Goal: Task Accomplishment & Management: Manage account settings

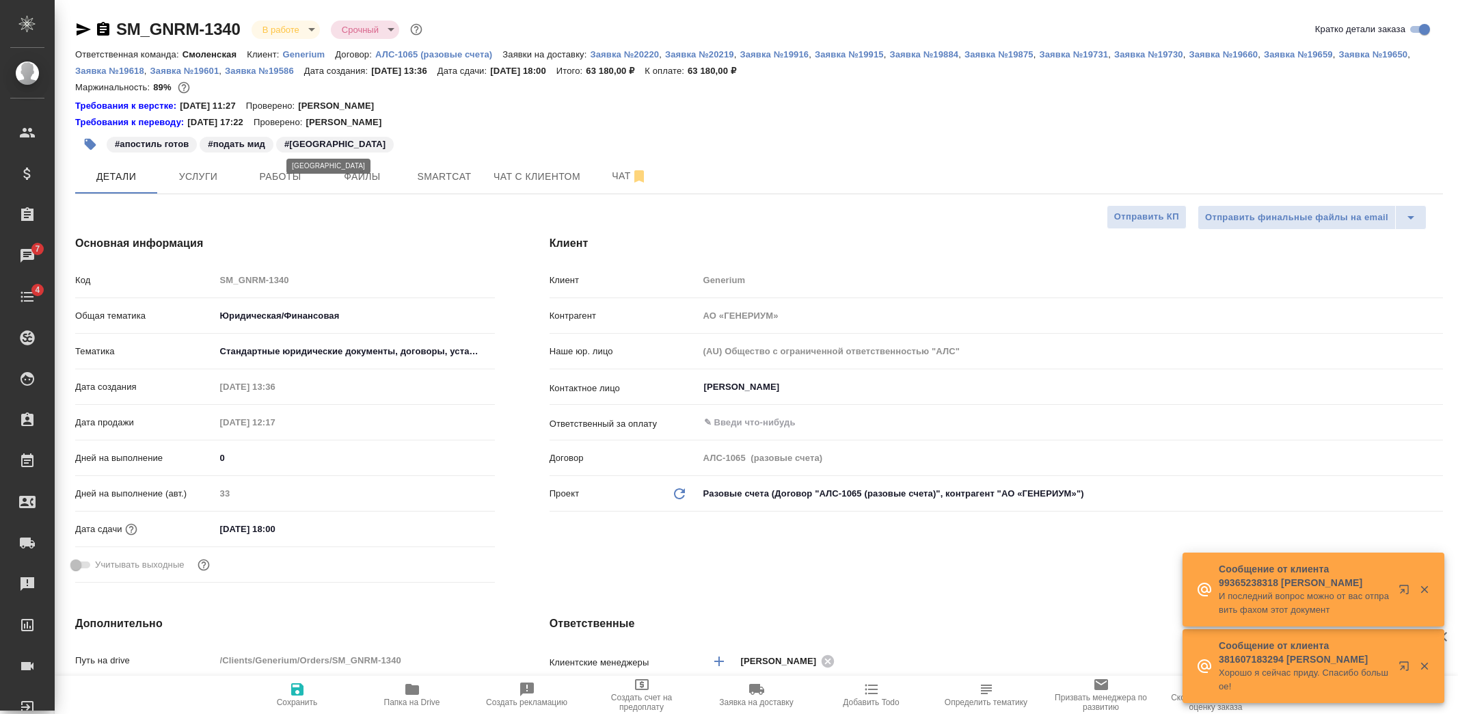
select select "RU"
drag, startPoint x: 243, startPoint y: 23, endPoint x: 111, endPoint y: 33, distance: 131.6
click at [111, 33] on div "SM_GNRM-1340 В работе inProgress Срочный urgent" at bounding box center [250, 29] width 350 height 22
copy link "SM_GNRM-1340"
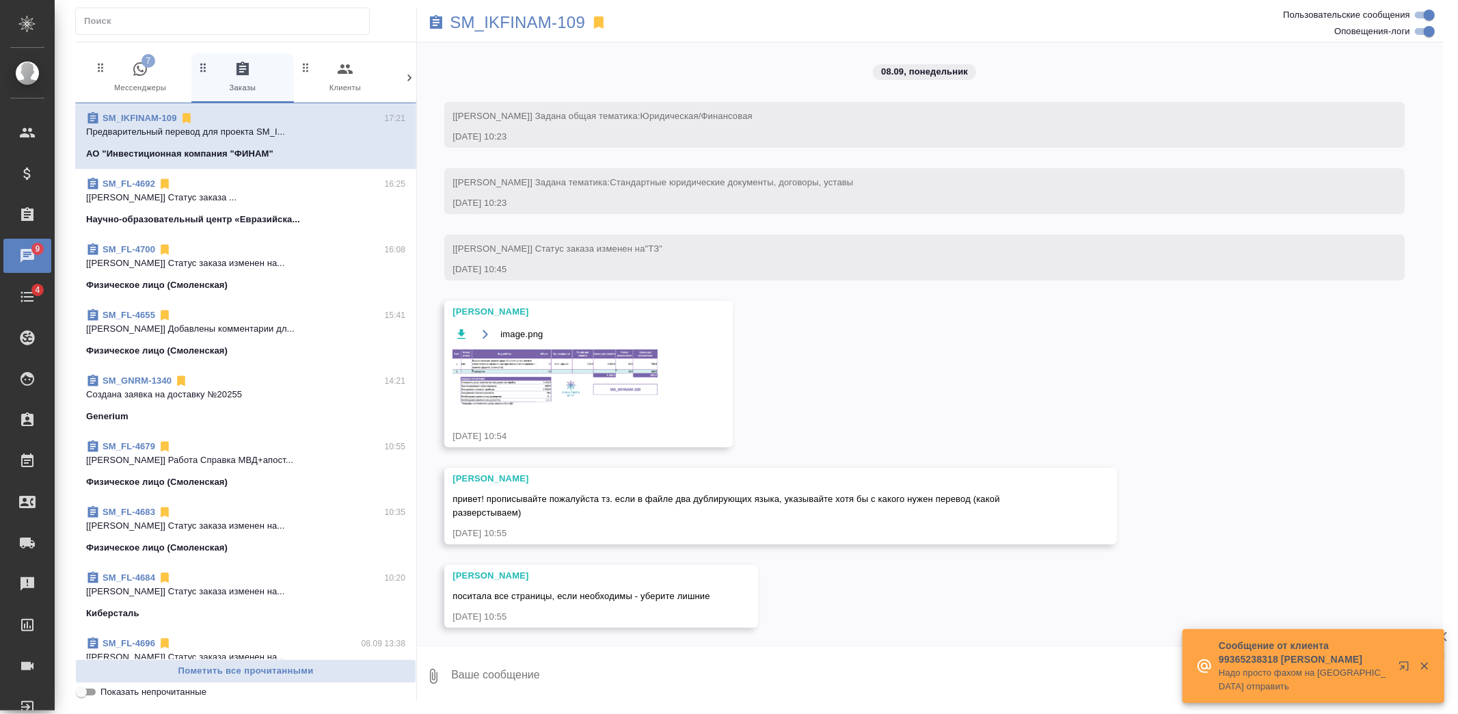
scroll to position [4187, 0]
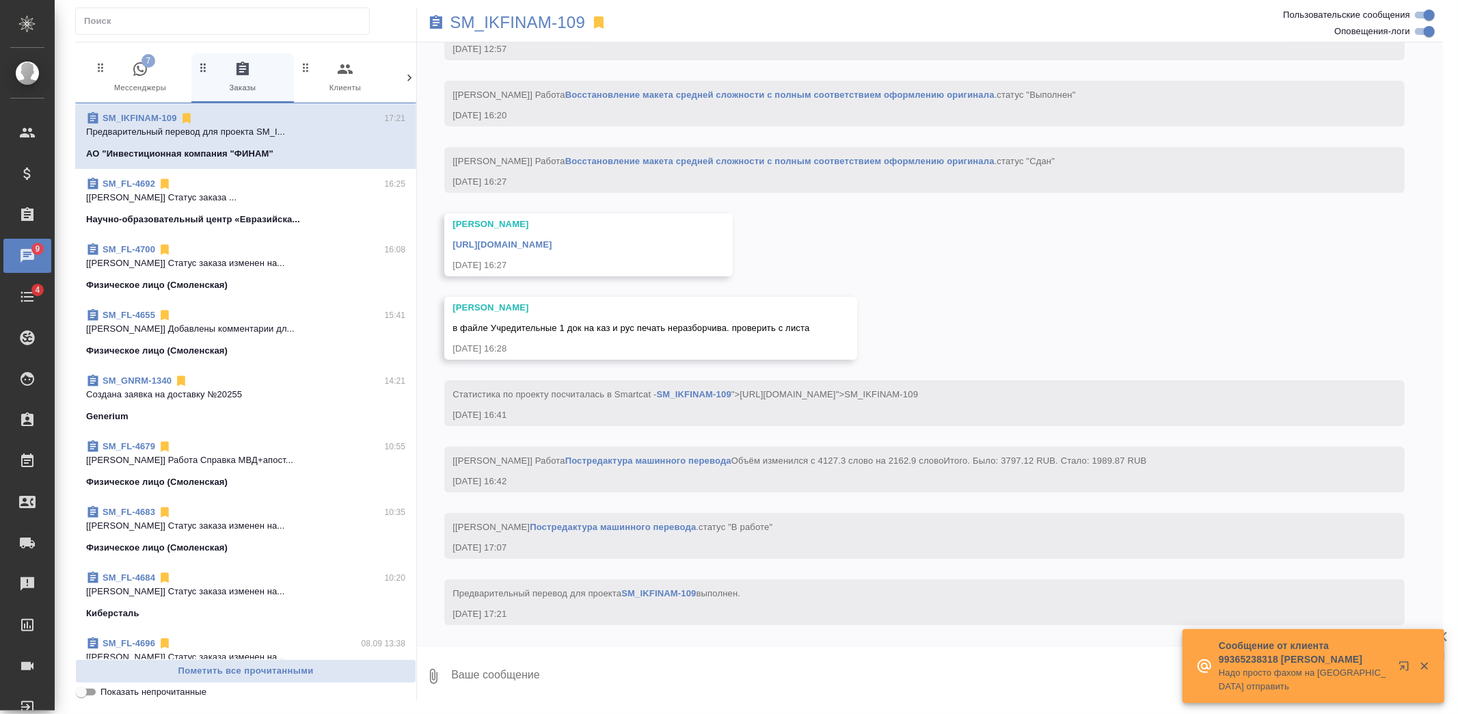
click at [147, 59] on span "7" at bounding box center [148, 61] width 14 height 14
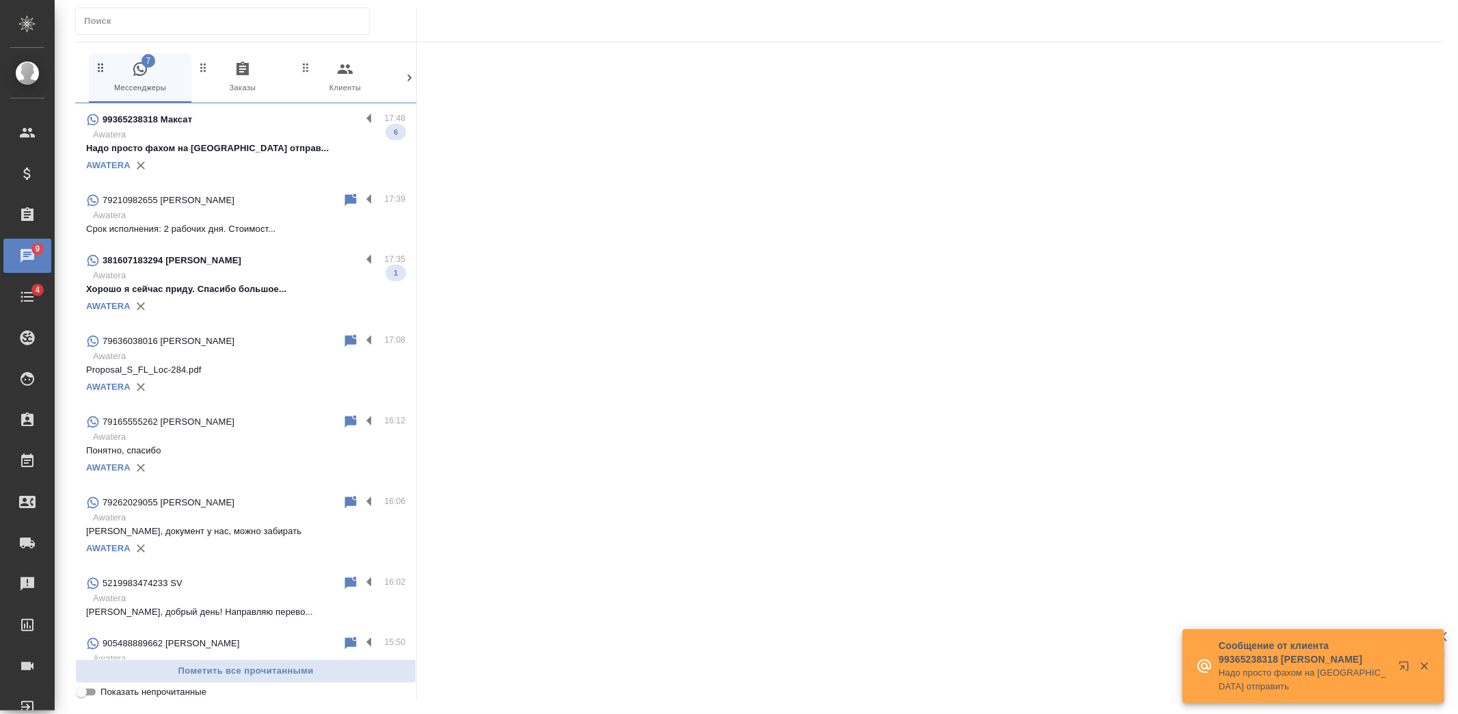
click at [282, 281] on p "Awatera" at bounding box center [249, 276] width 312 height 14
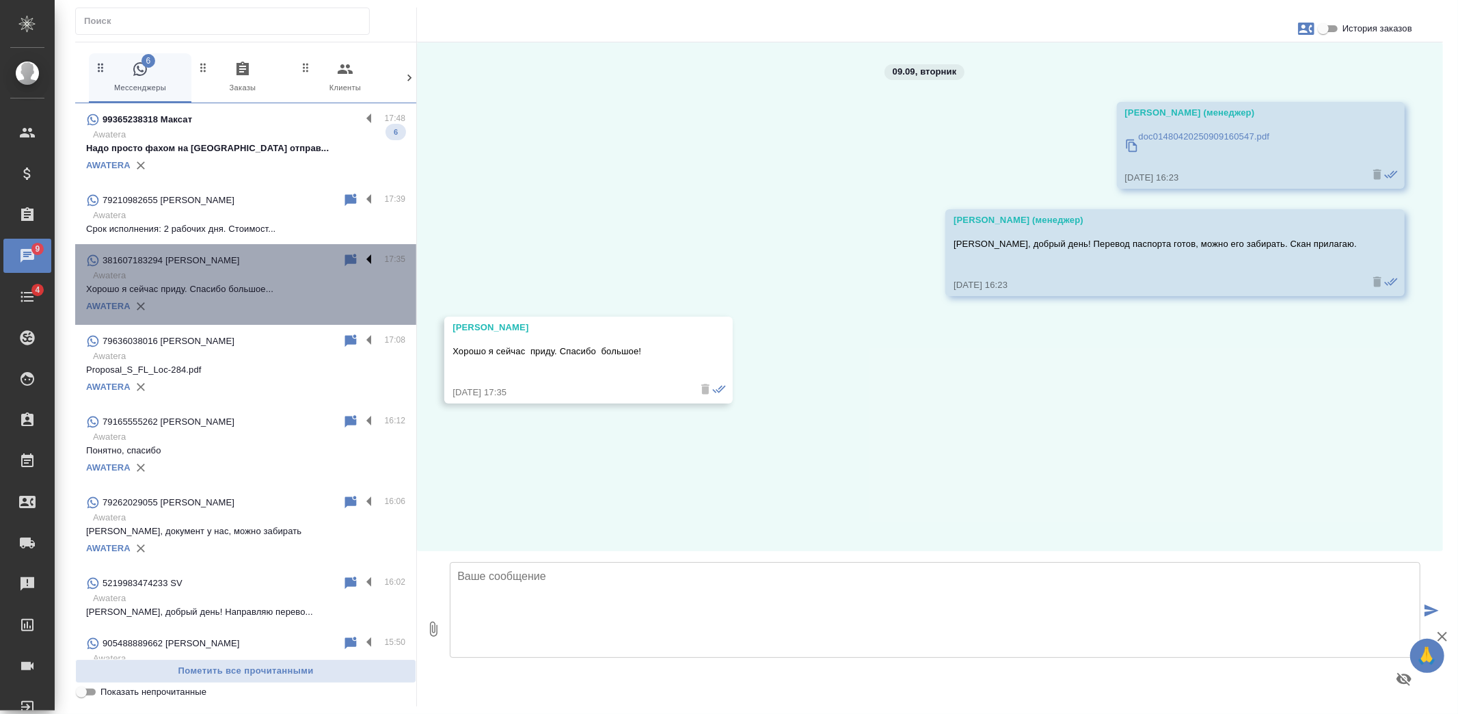
click at [363, 256] on label at bounding box center [372, 260] width 23 height 16
click at [0, 0] on input "checkbox" at bounding box center [0, 0] width 0 height 0
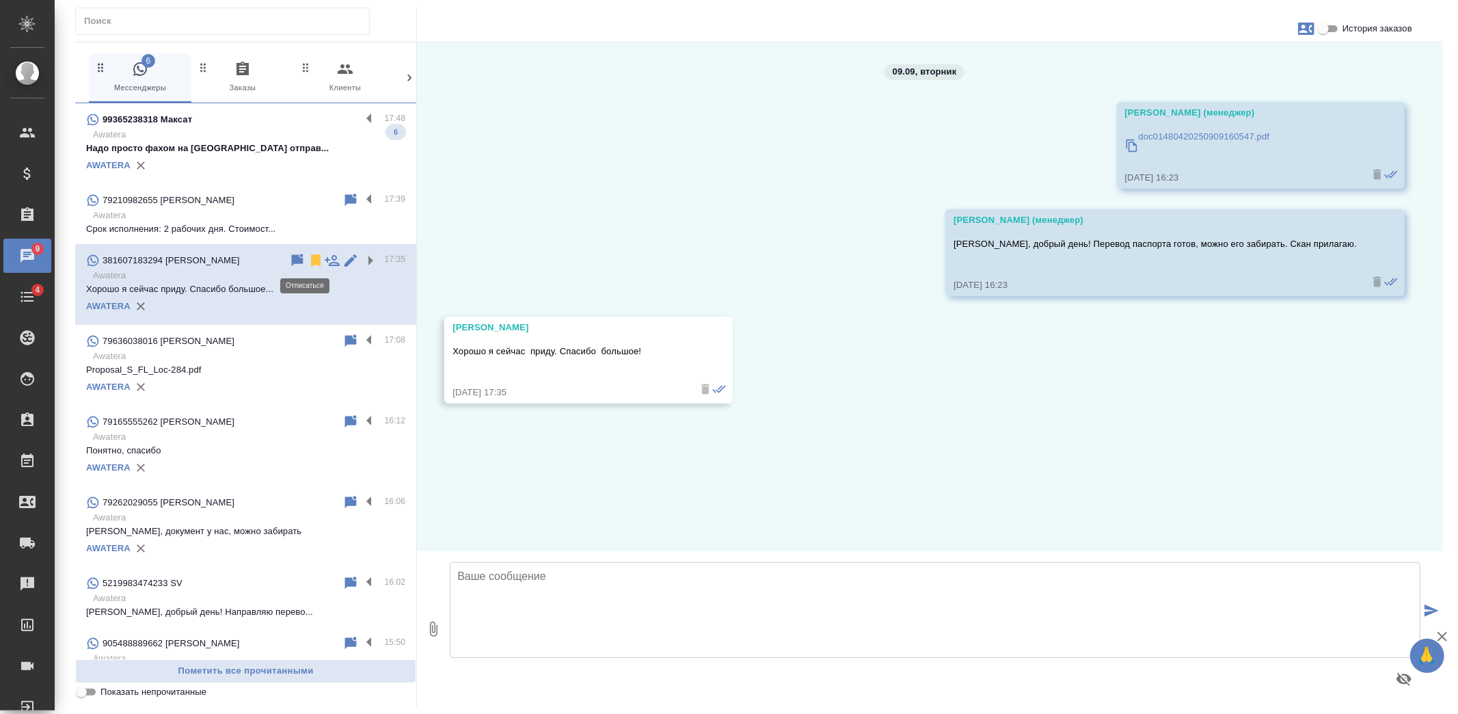
click at [311, 262] on icon at bounding box center [316, 260] width 10 height 12
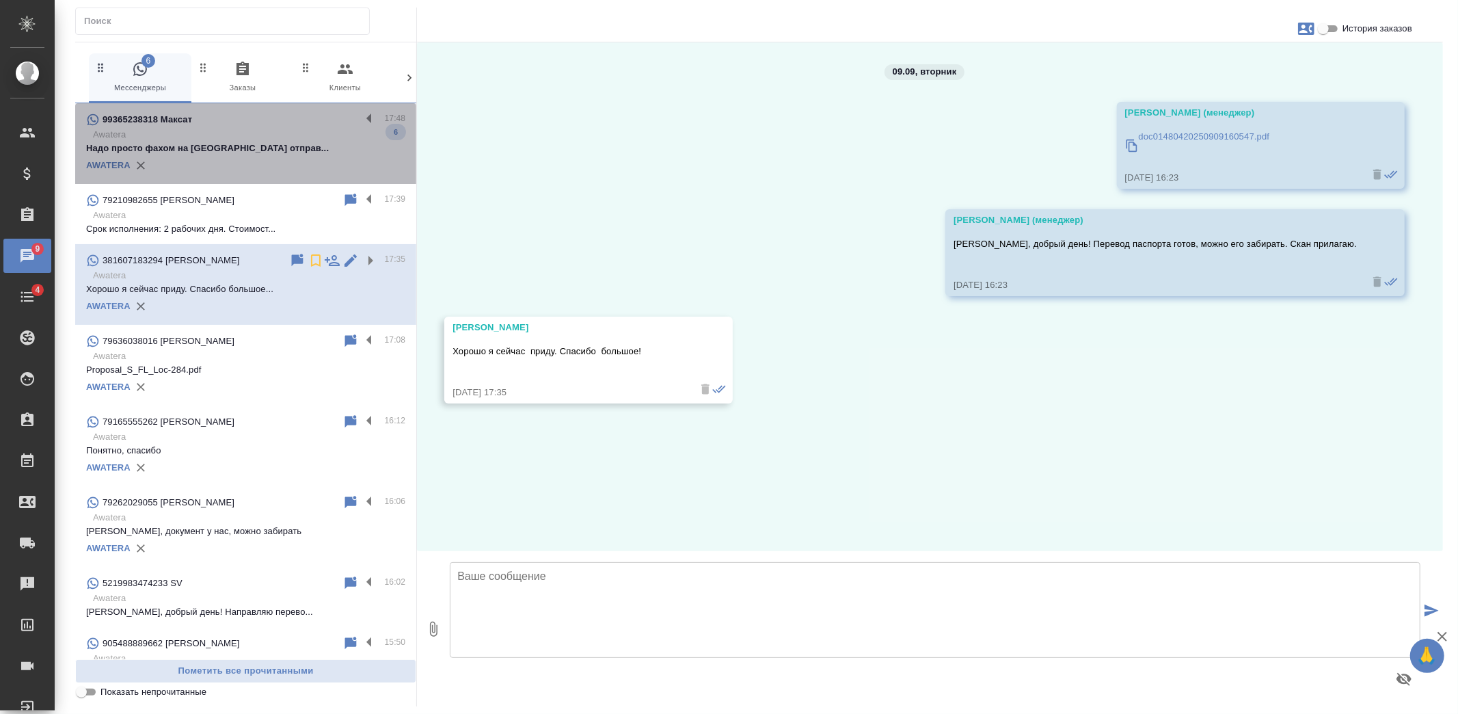
click at [277, 147] on p "Надо просто фахом на Туркменистан отправ..." at bounding box center [245, 148] width 319 height 14
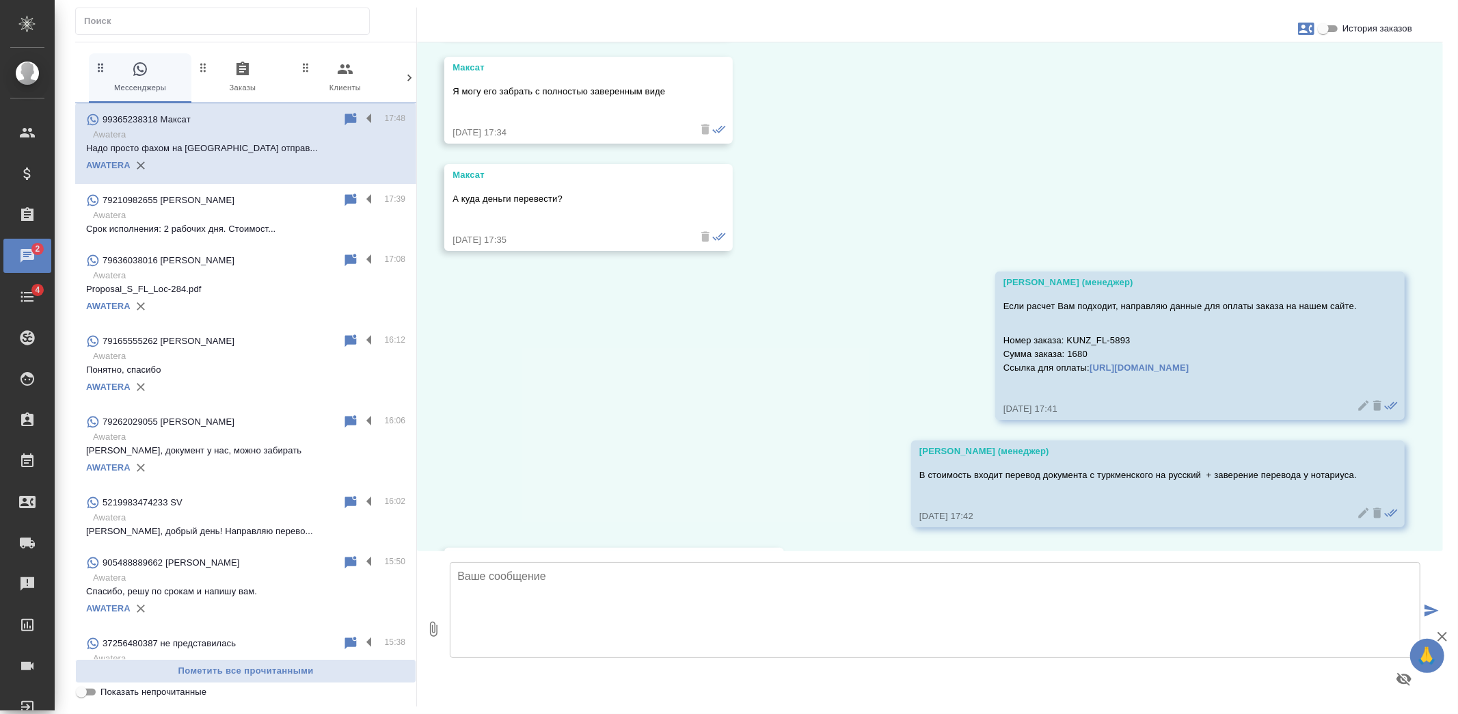
scroll to position [878, 0]
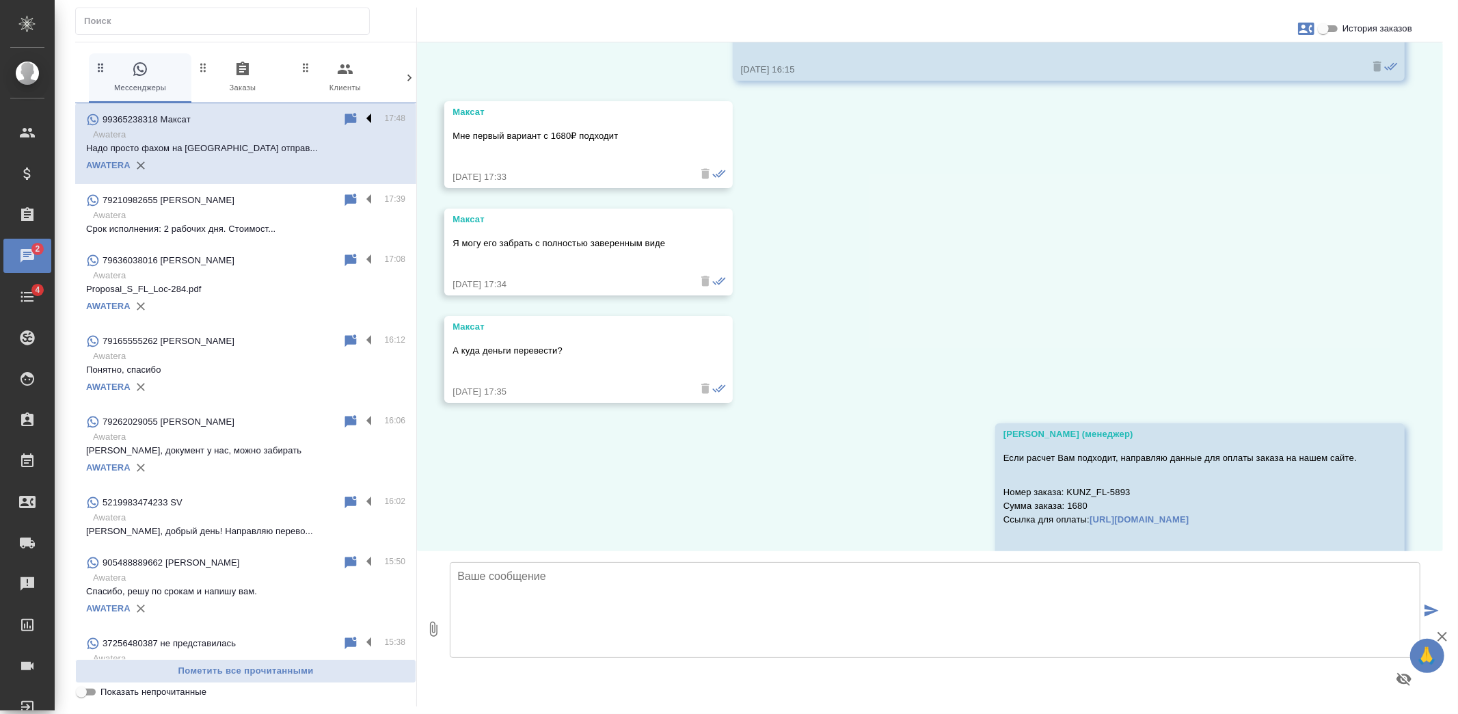
click at [361, 119] on label at bounding box center [372, 119] width 23 height 16
click at [0, 0] on input "checkbox" at bounding box center [0, 0] width 0 height 0
click at [311, 118] on icon at bounding box center [316, 119] width 10 height 12
click at [958, 267] on div "09.09, вторник Веселова Юлия (менеджер) Максат, снова здравствуйте! В продолжен…" at bounding box center [930, 296] width 1026 height 508
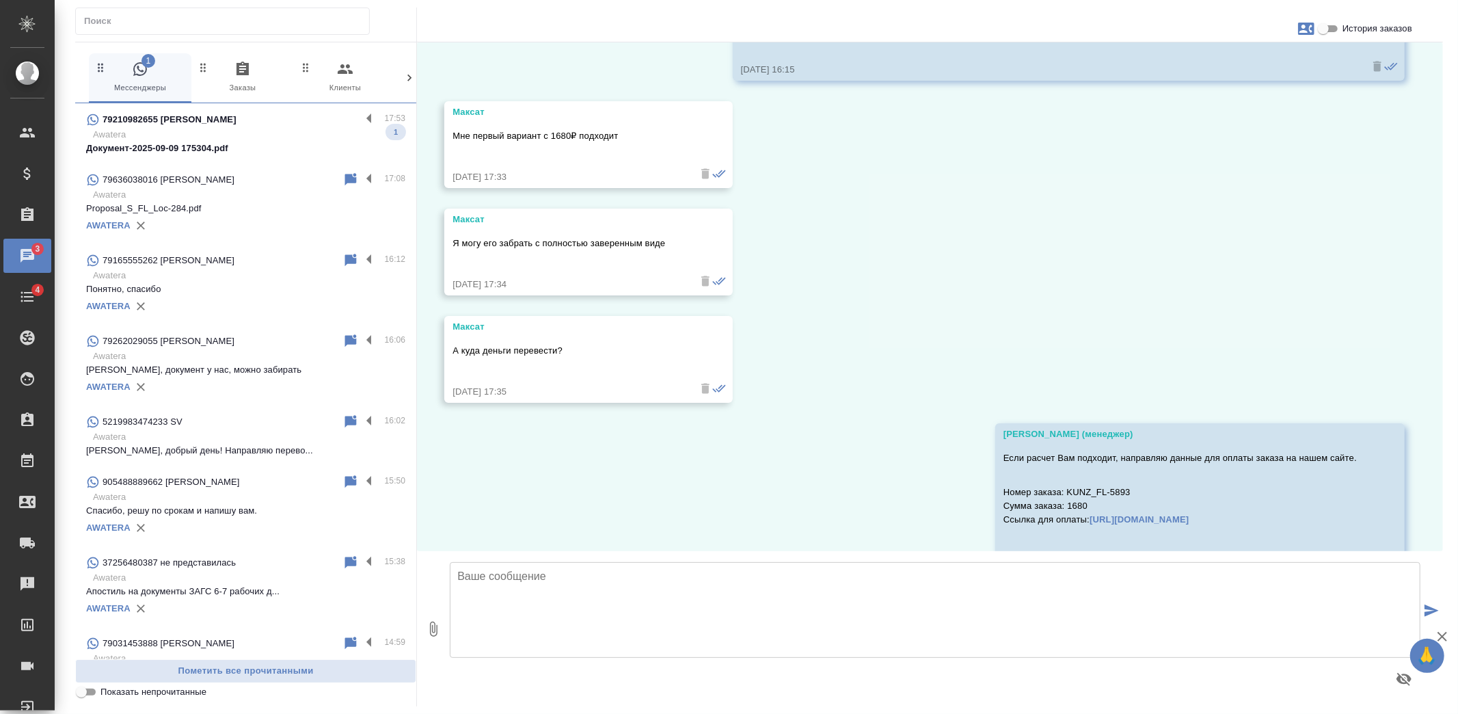
click at [256, 138] on p "Awatera" at bounding box center [249, 135] width 312 height 14
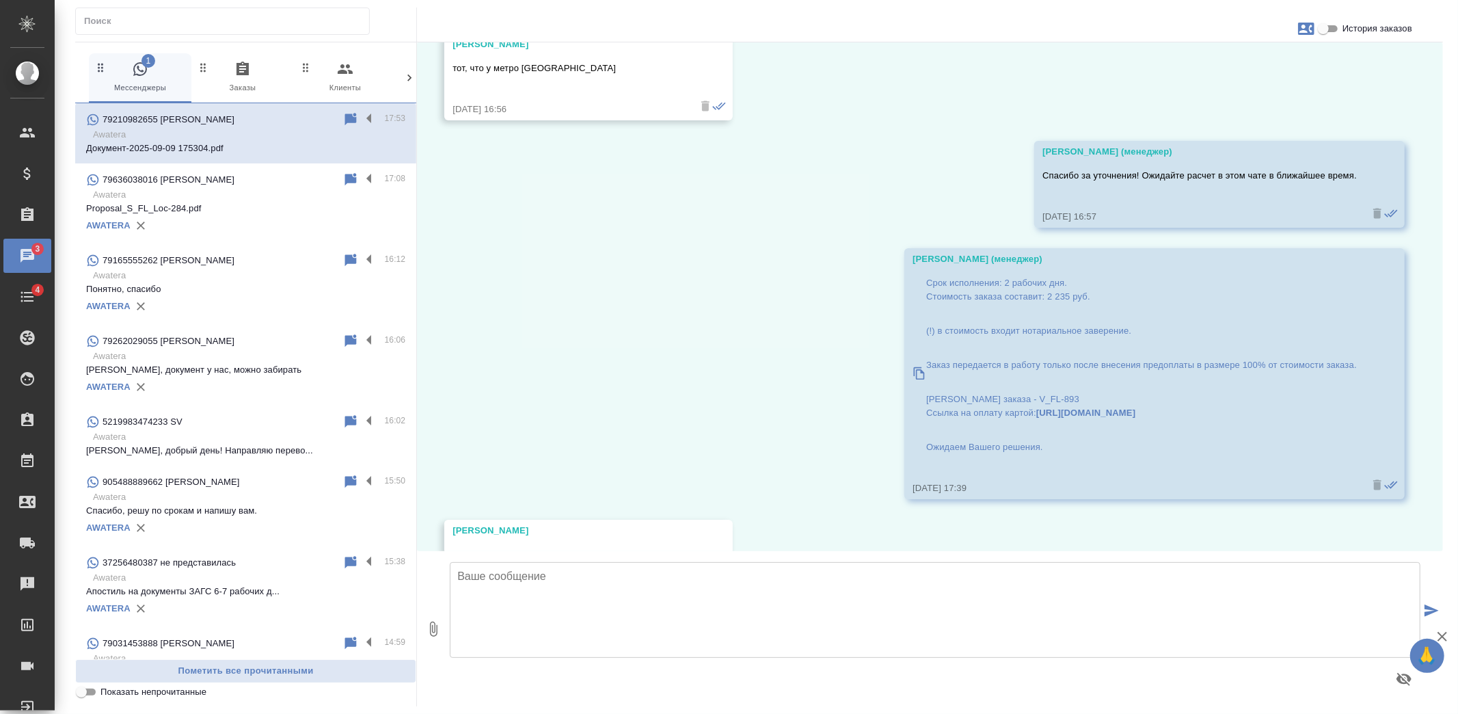
scroll to position [1184, 0]
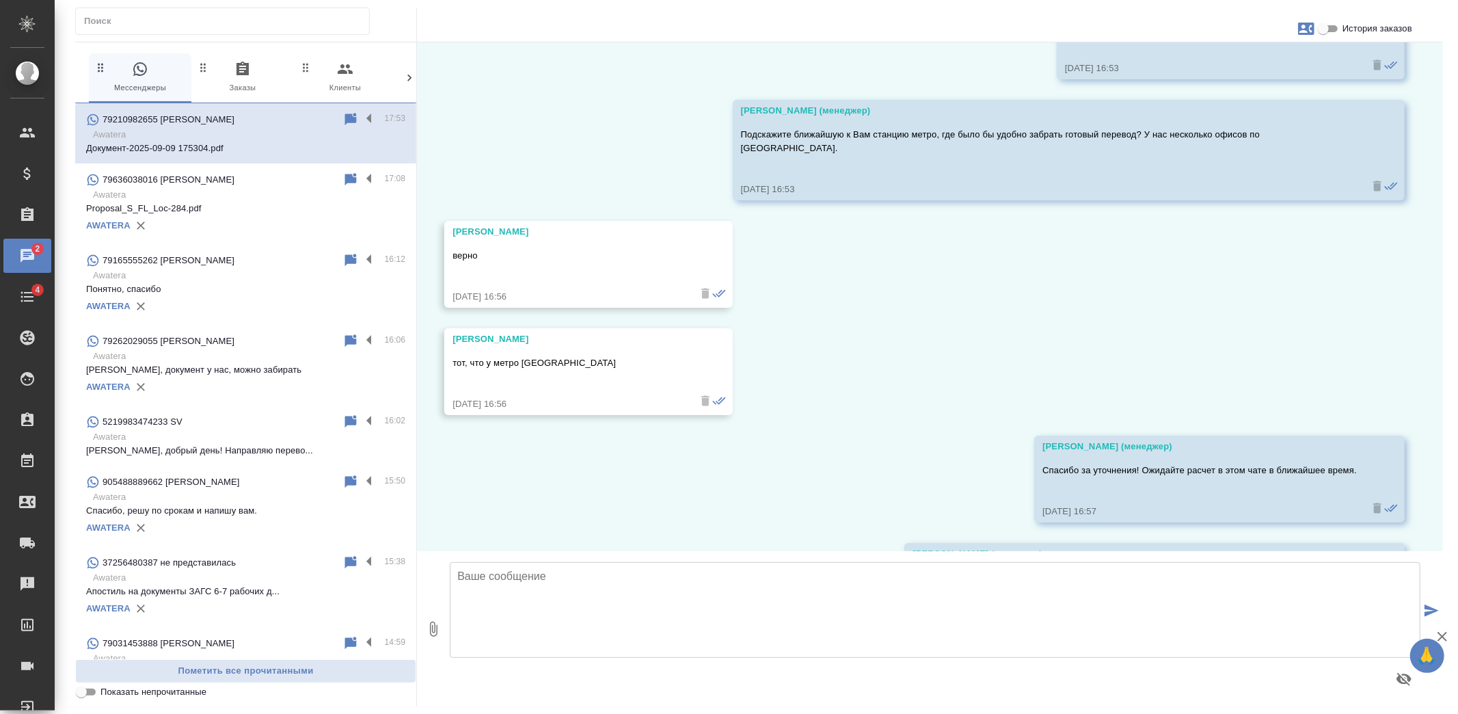
scroll to position [804, 0]
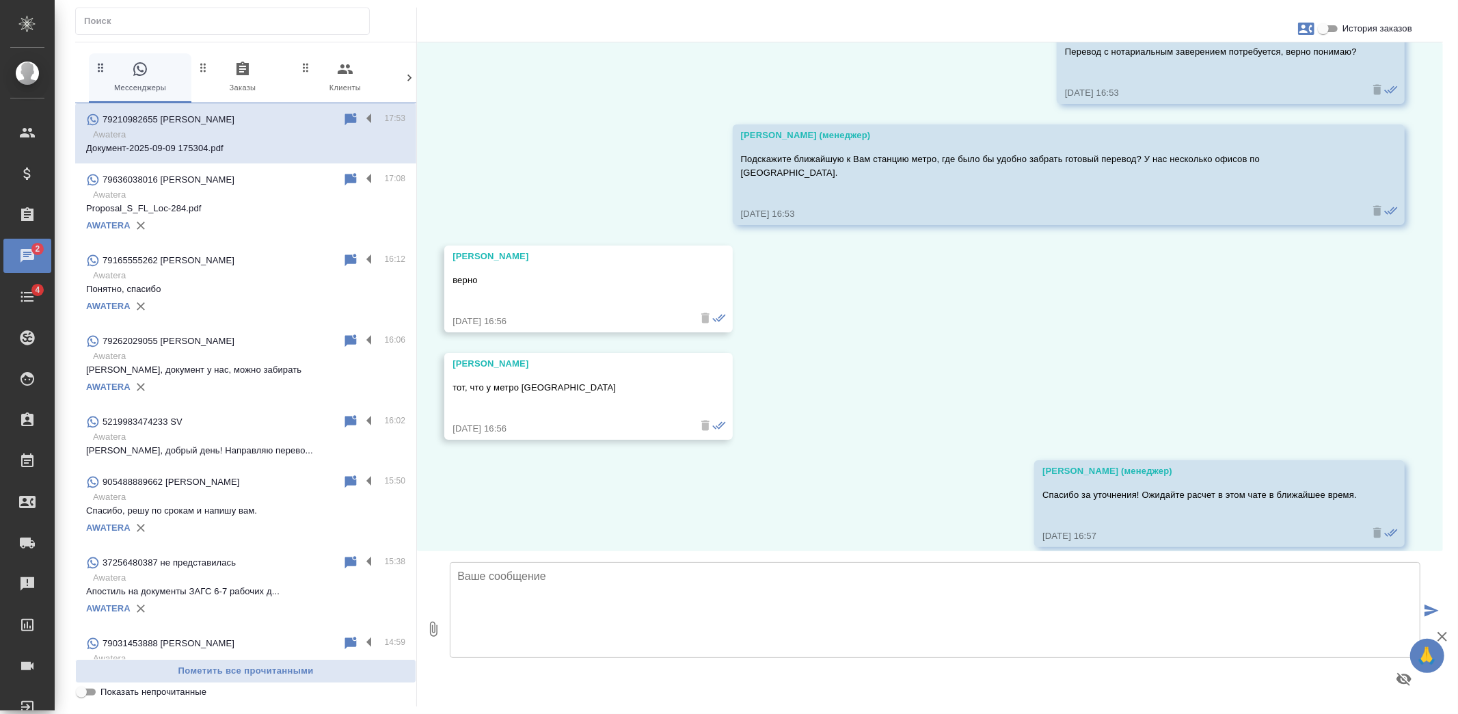
click at [1376, 18] on div at bounding box center [759, 25] width 1368 height 34
click at [1379, 17] on div at bounding box center [759, 25] width 1368 height 34
click at [1379, 23] on span "История заказов" at bounding box center [1377, 29] width 70 height 14
click at [1348, 23] on input "История заказов" at bounding box center [1323, 29] width 49 height 16
checkbox input "true"
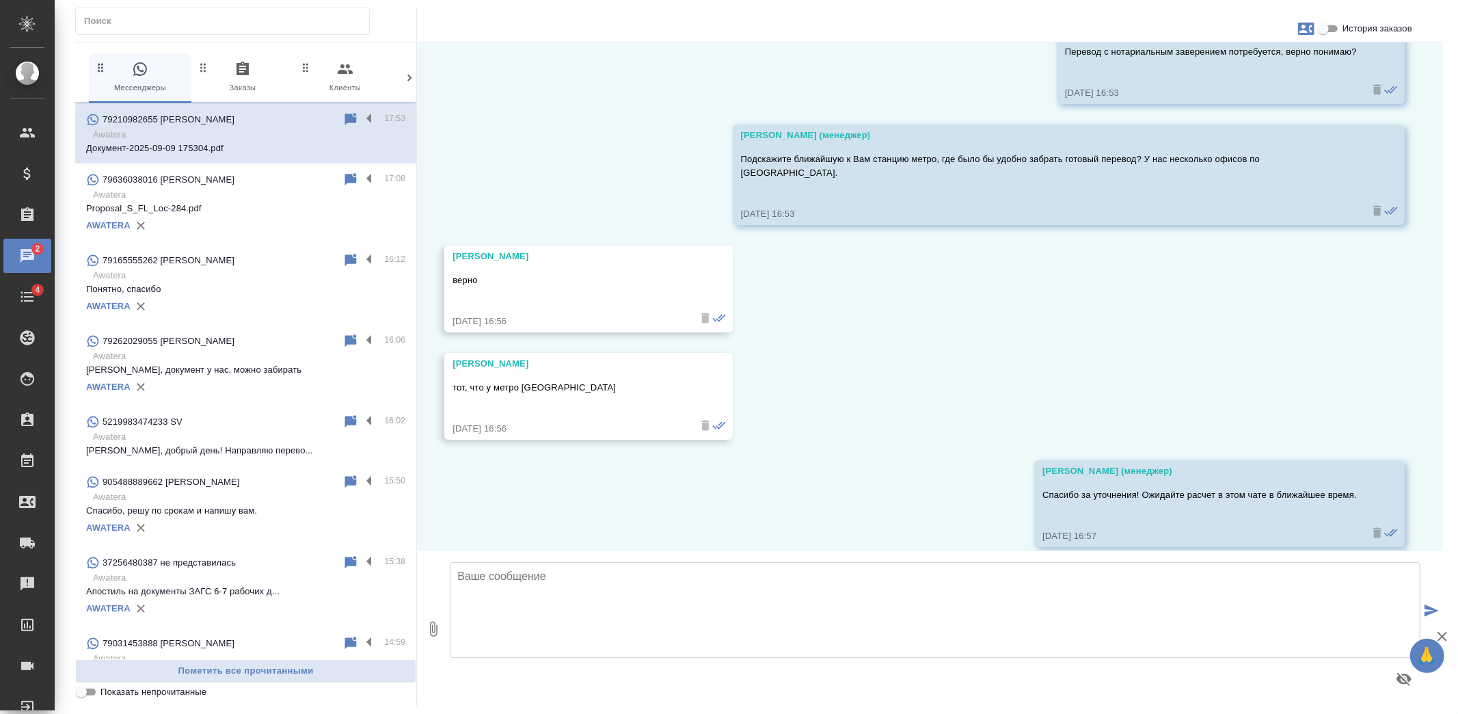
scroll to position [831, 0]
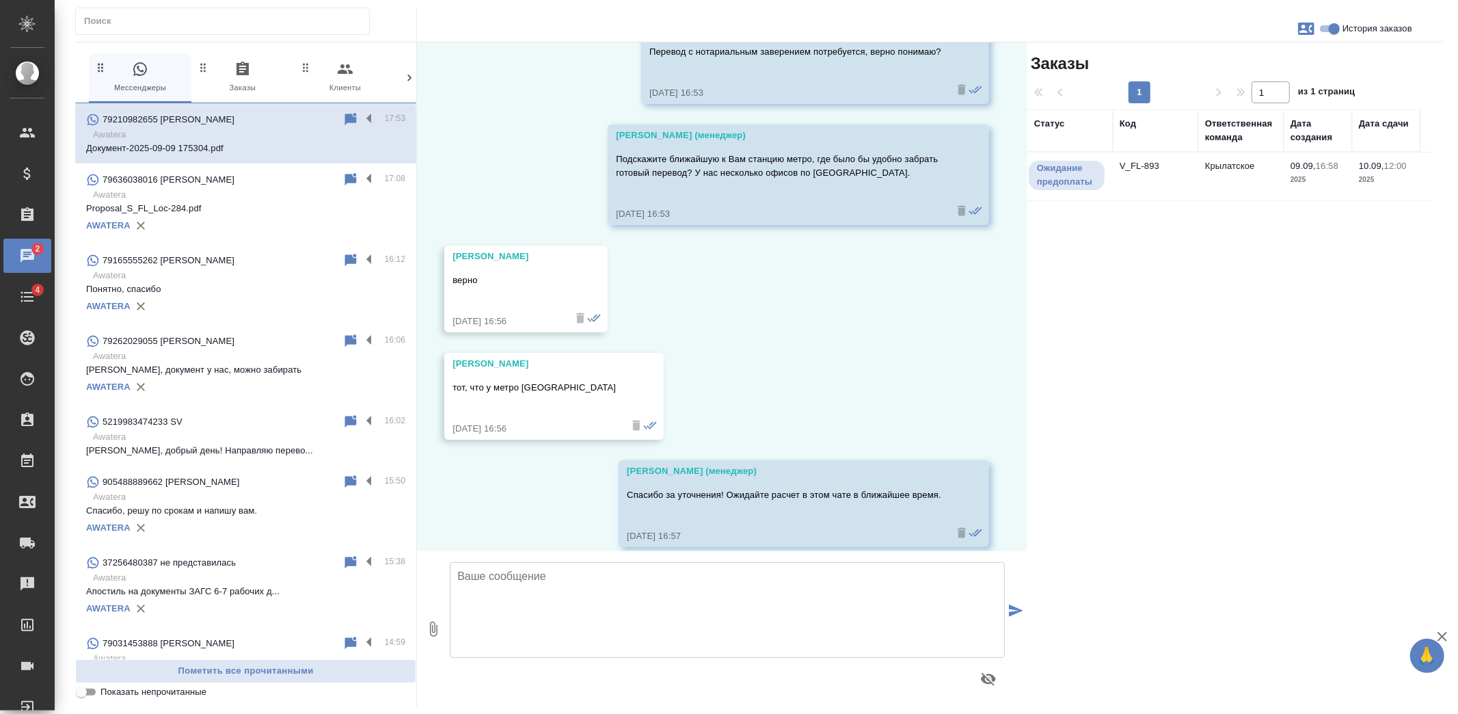
click at [1191, 203] on div "Заказы 1 1 из 1 страниц Статус Код Ответственная команда Дата создания Дата сда…" at bounding box center [1235, 374] width 416 height 664
click at [1200, 178] on td "Крылатское" at bounding box center [1240, 176] width 85 height 48
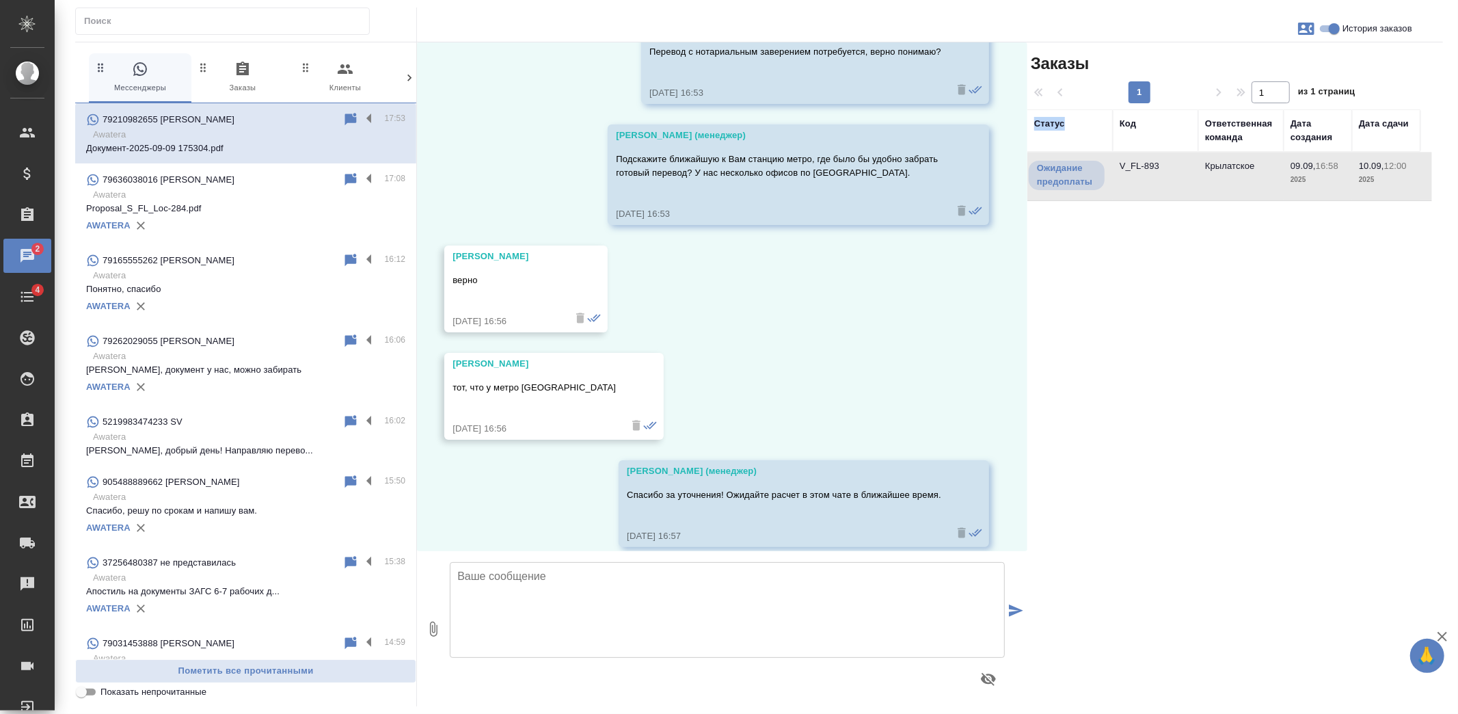
click at [1200, 178] on td "Крылатское" at bounding box center [1240, 176] width 85 height 48
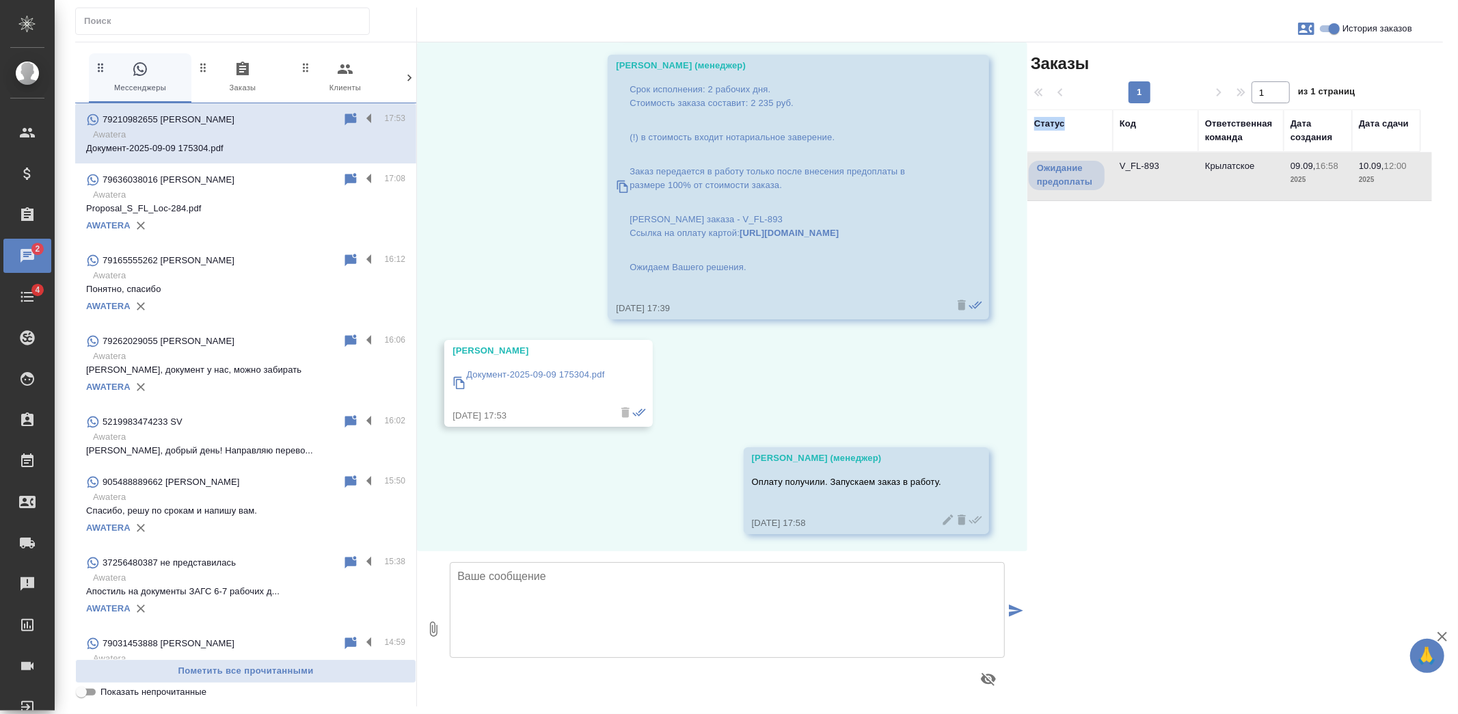
scroll to position [1360, 0]
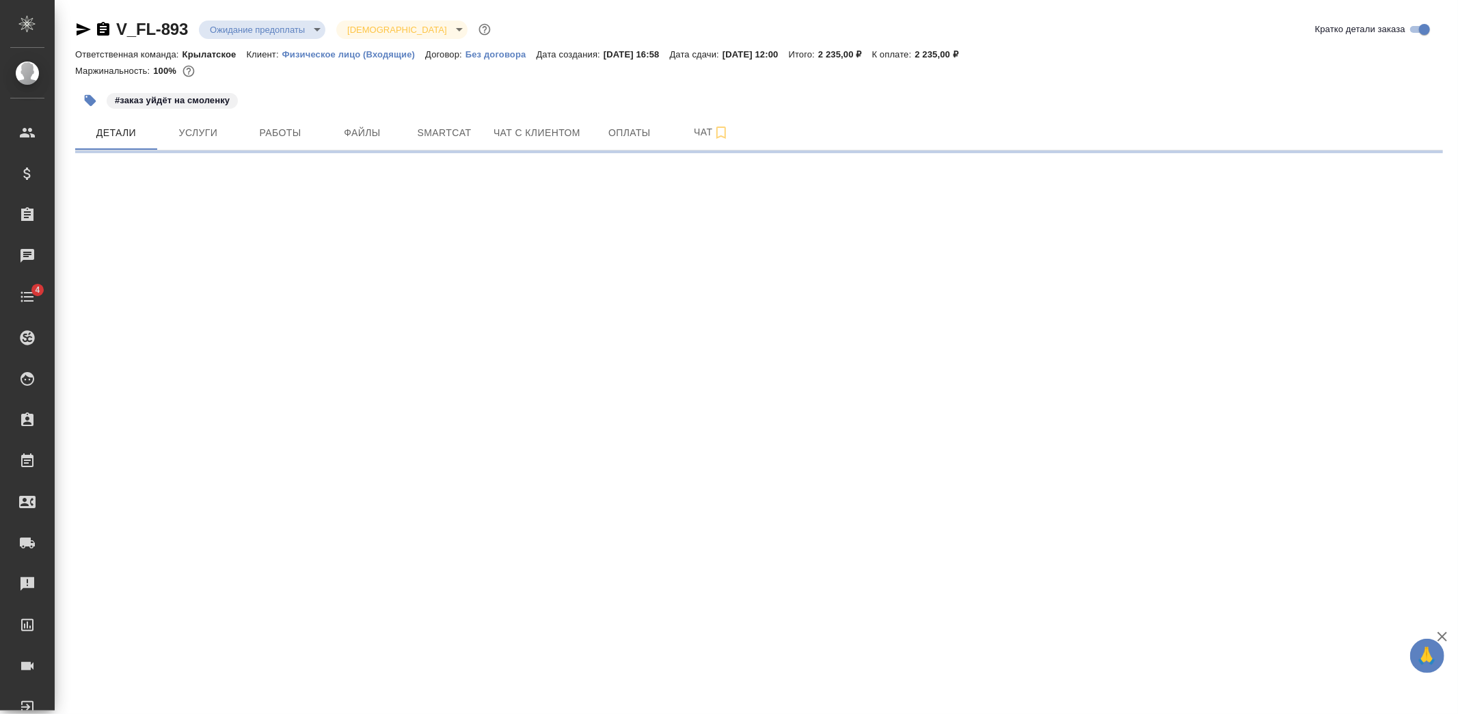
select select "RU"
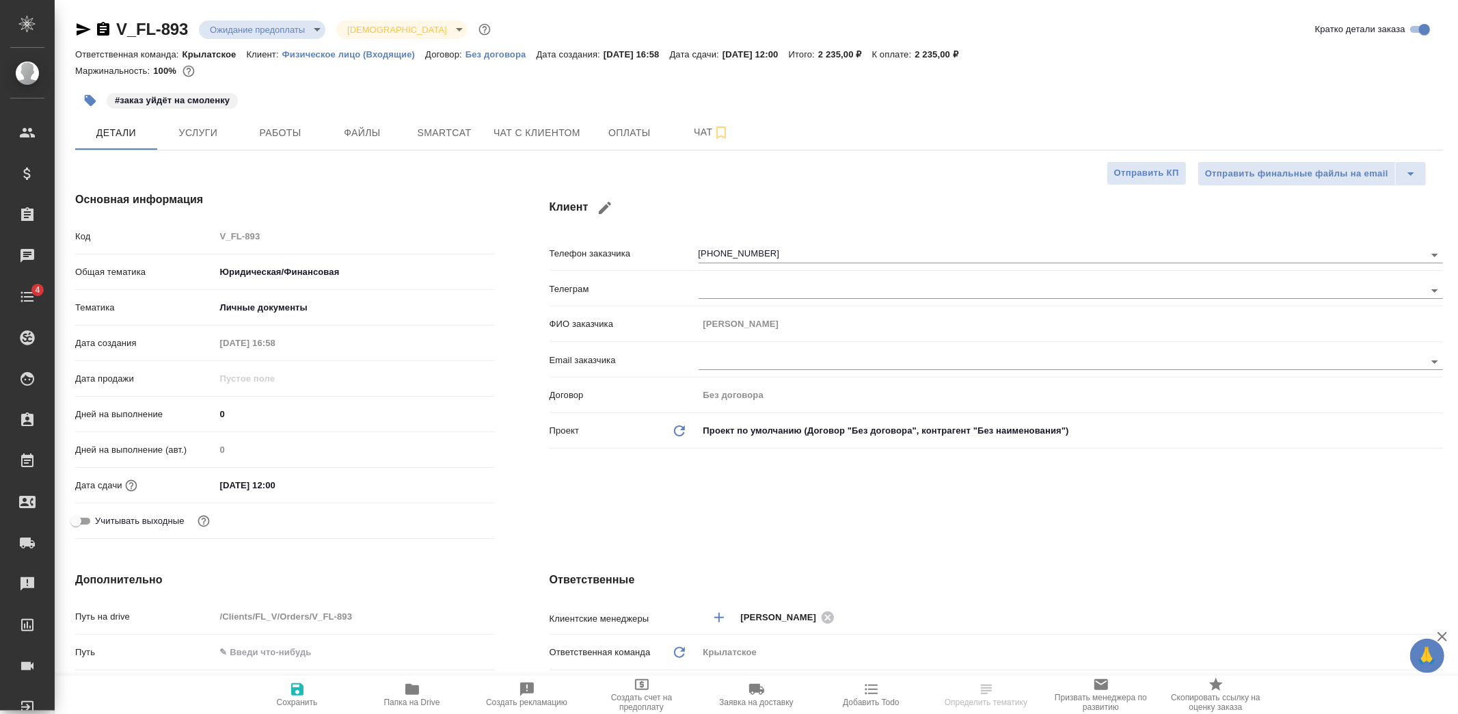
type textarea "x"
click at [215, 141] on button "Услуги" at bounding box center [198, 133] width 82 height 34
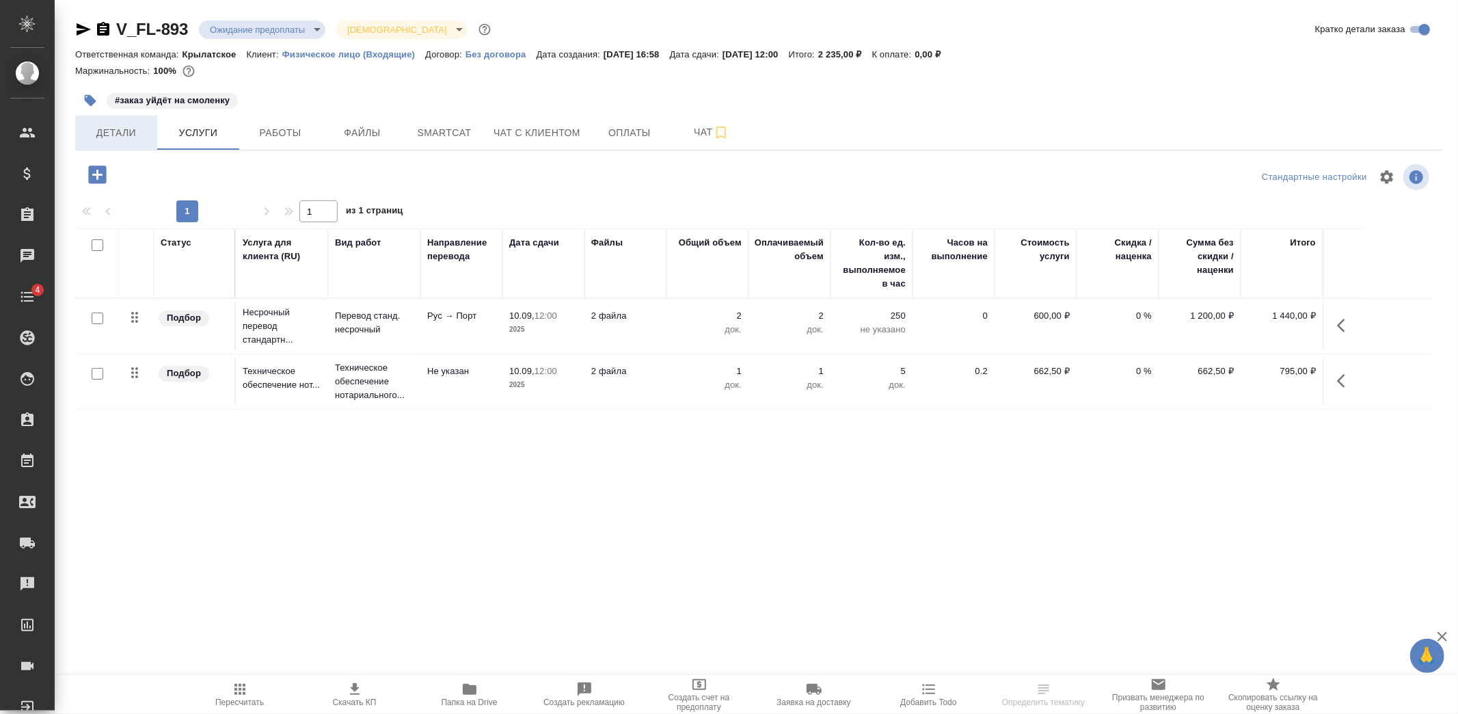
click at [104, 137] on span "Детали" at bounding box center [116, 132] width 66 height 17
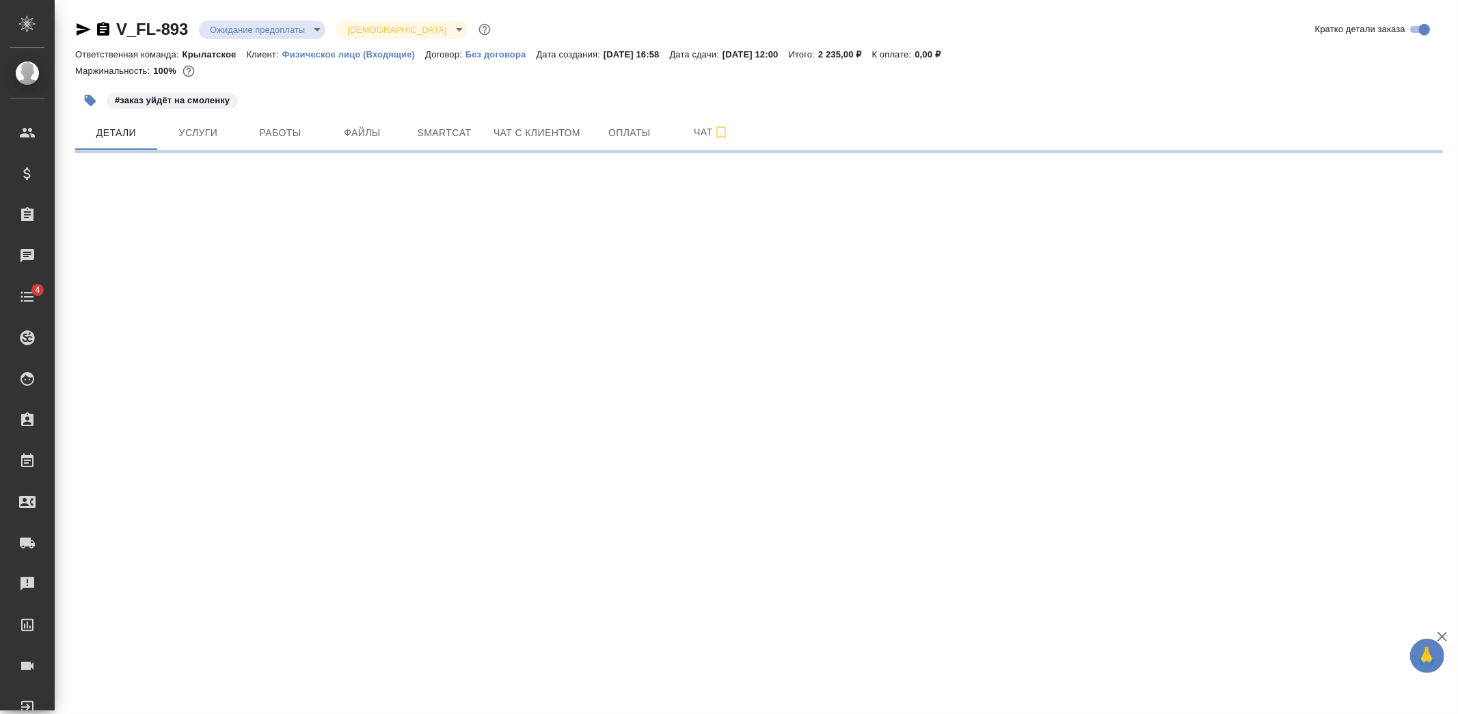
select select "RU"
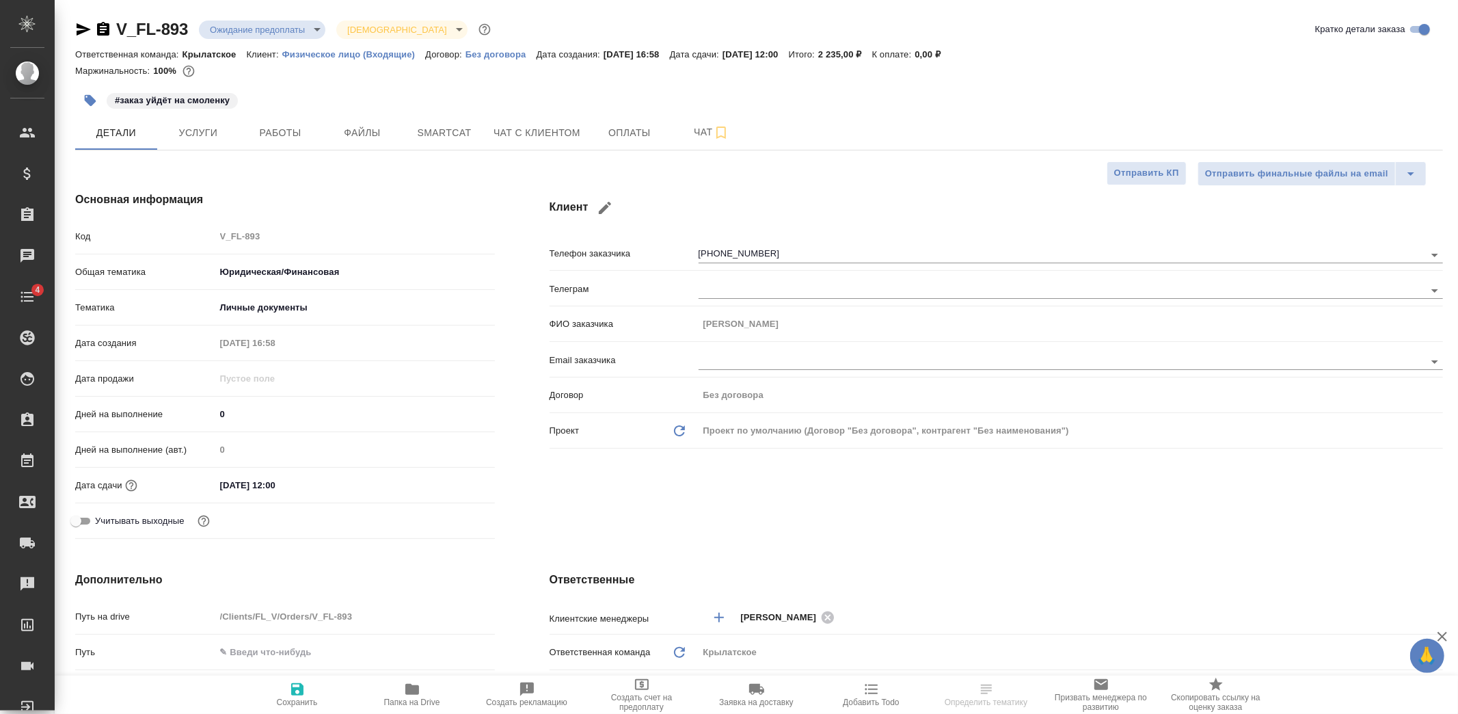
type textarea "x"
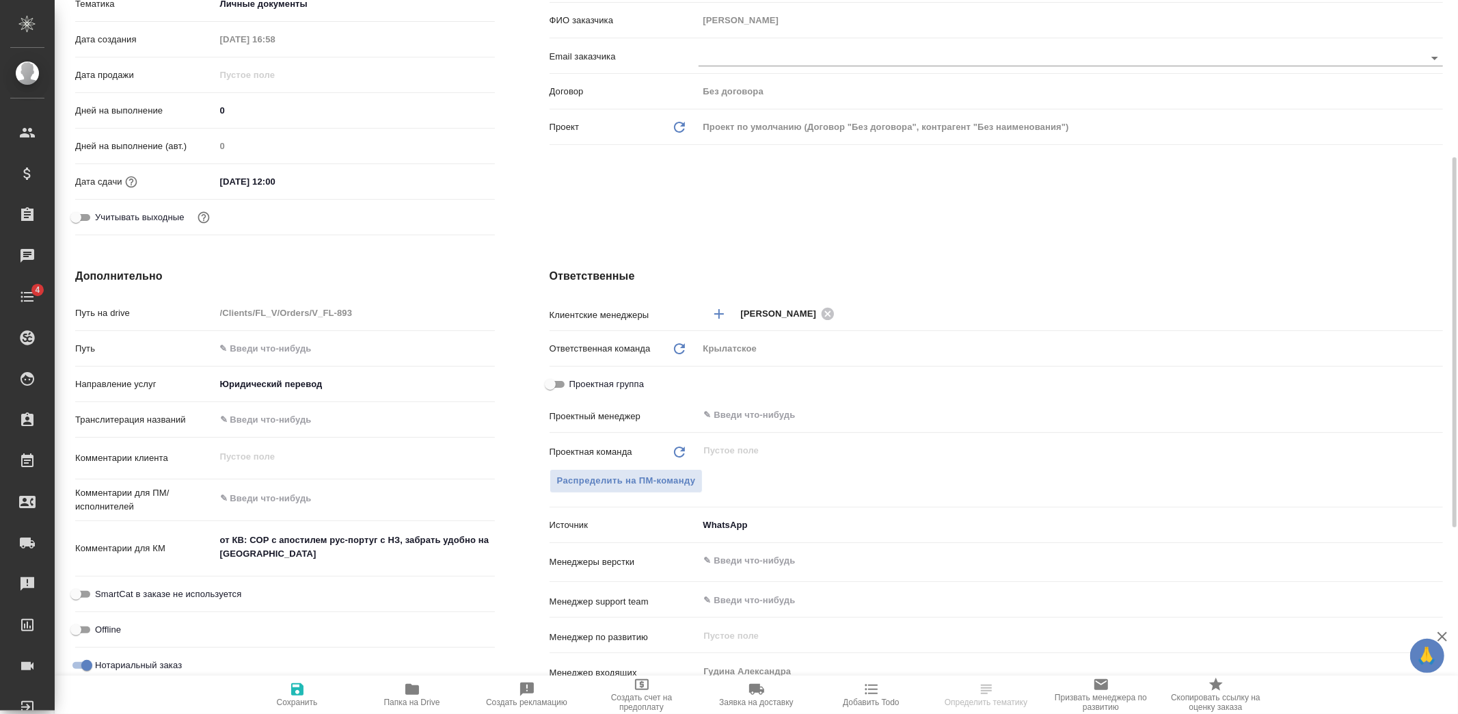
scroll to position [379, 0]
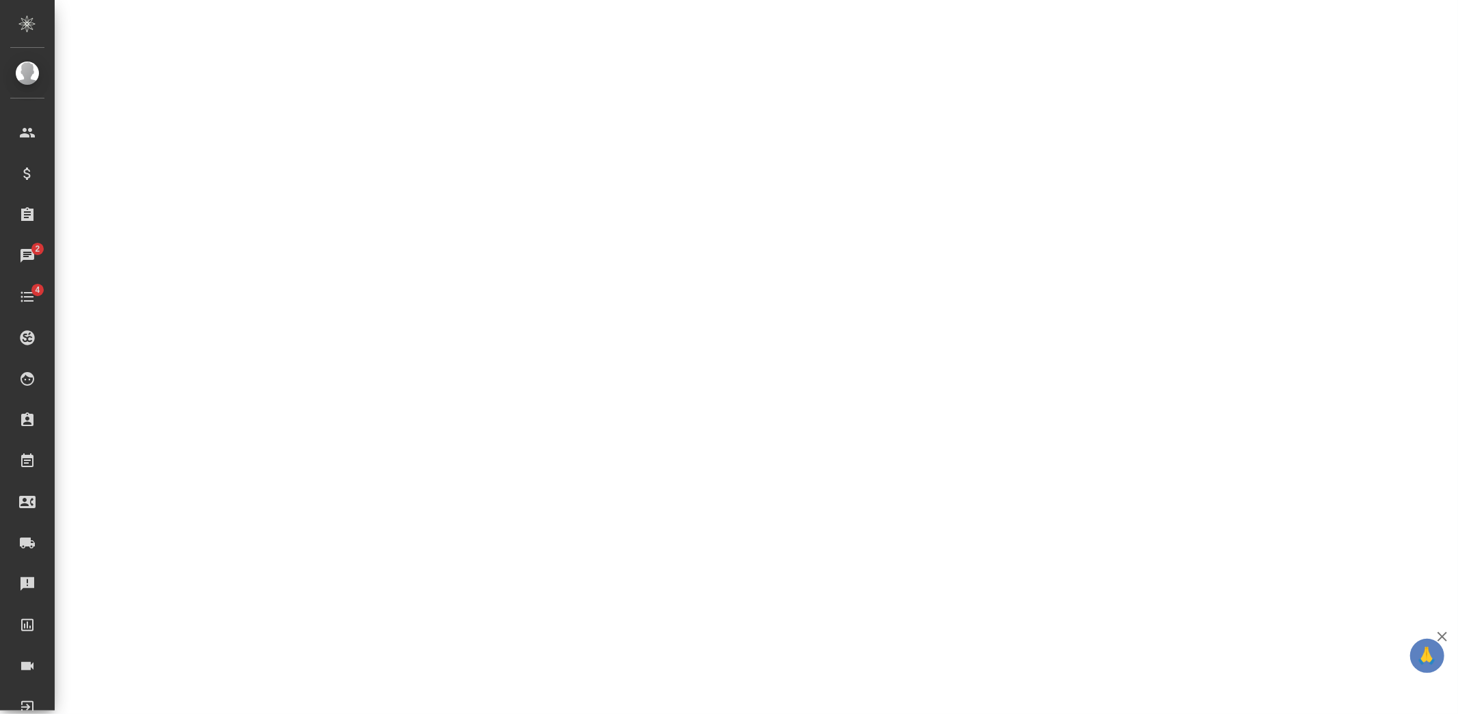
select select "RU"
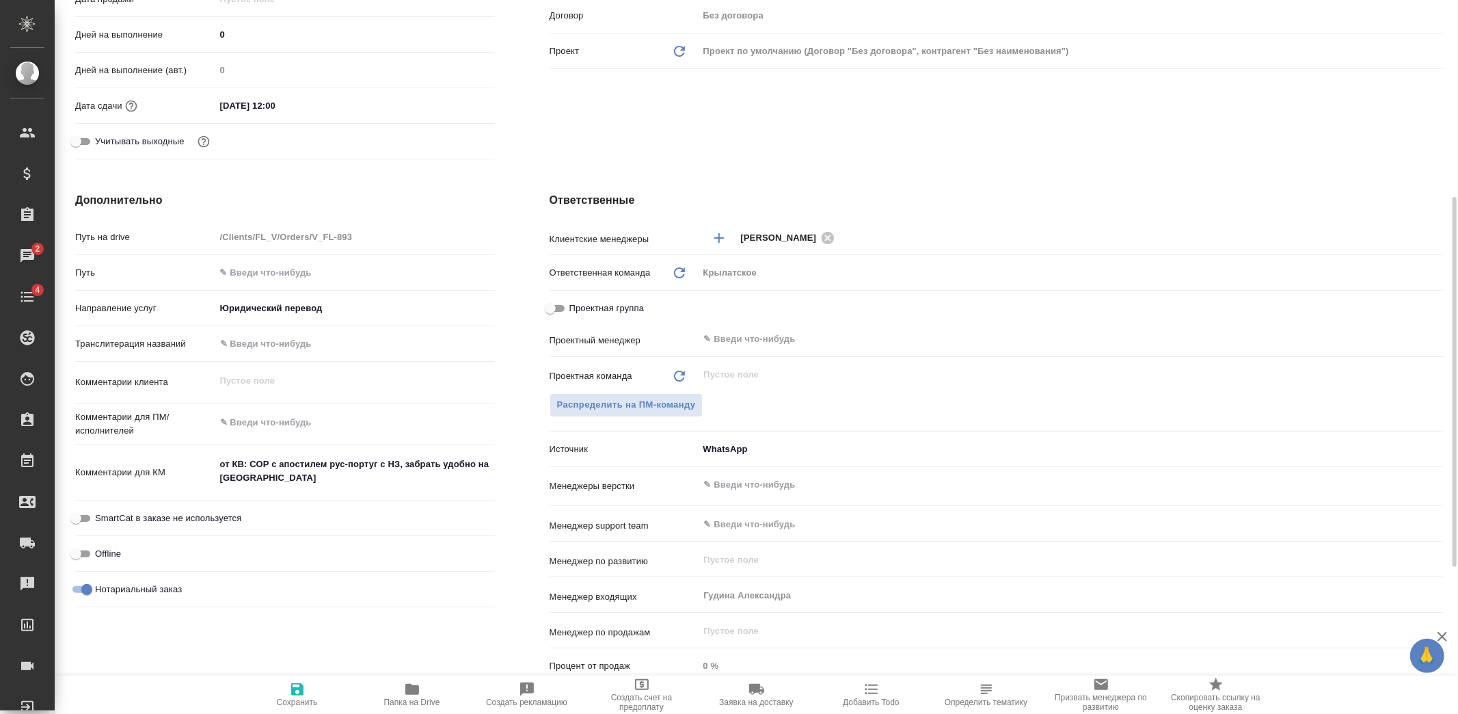
type textarea "x"
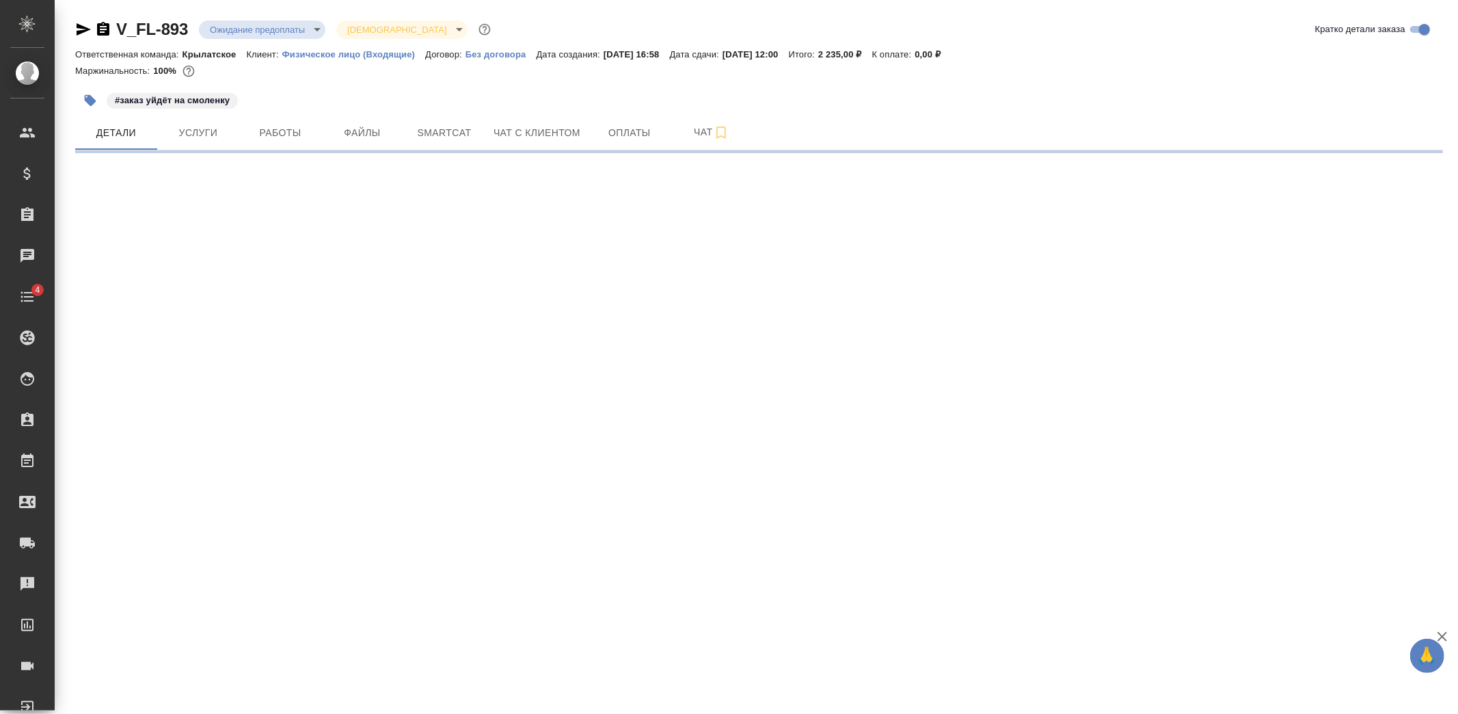
select select "RU"
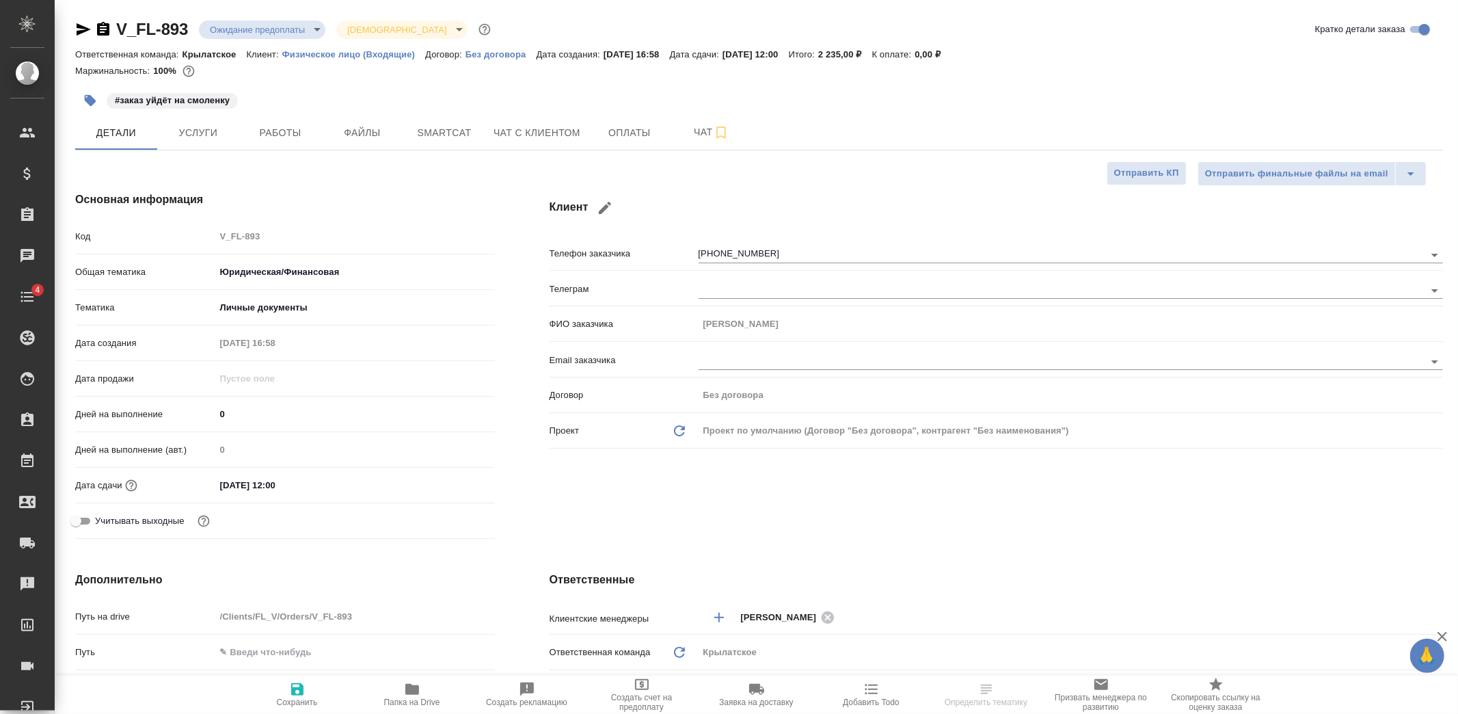
type textarea "x"
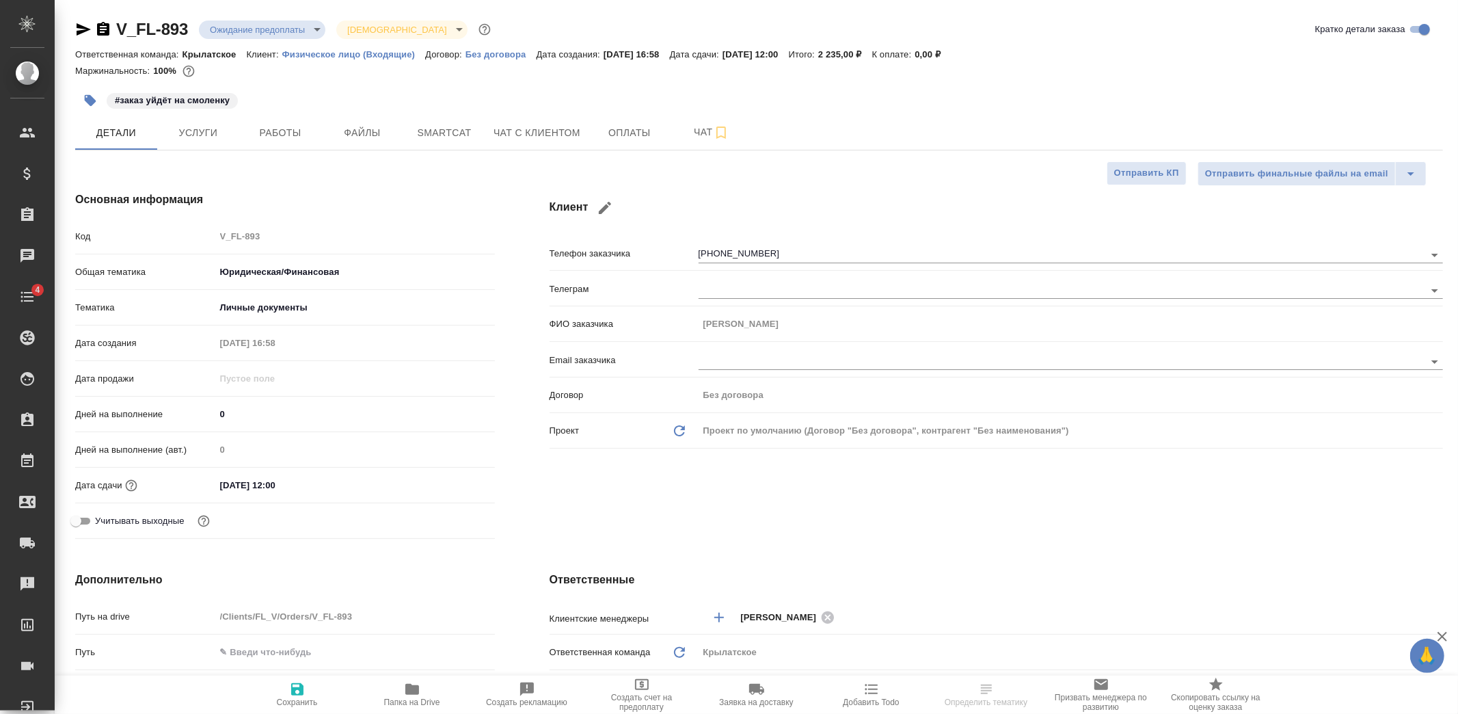
type textarea "x"
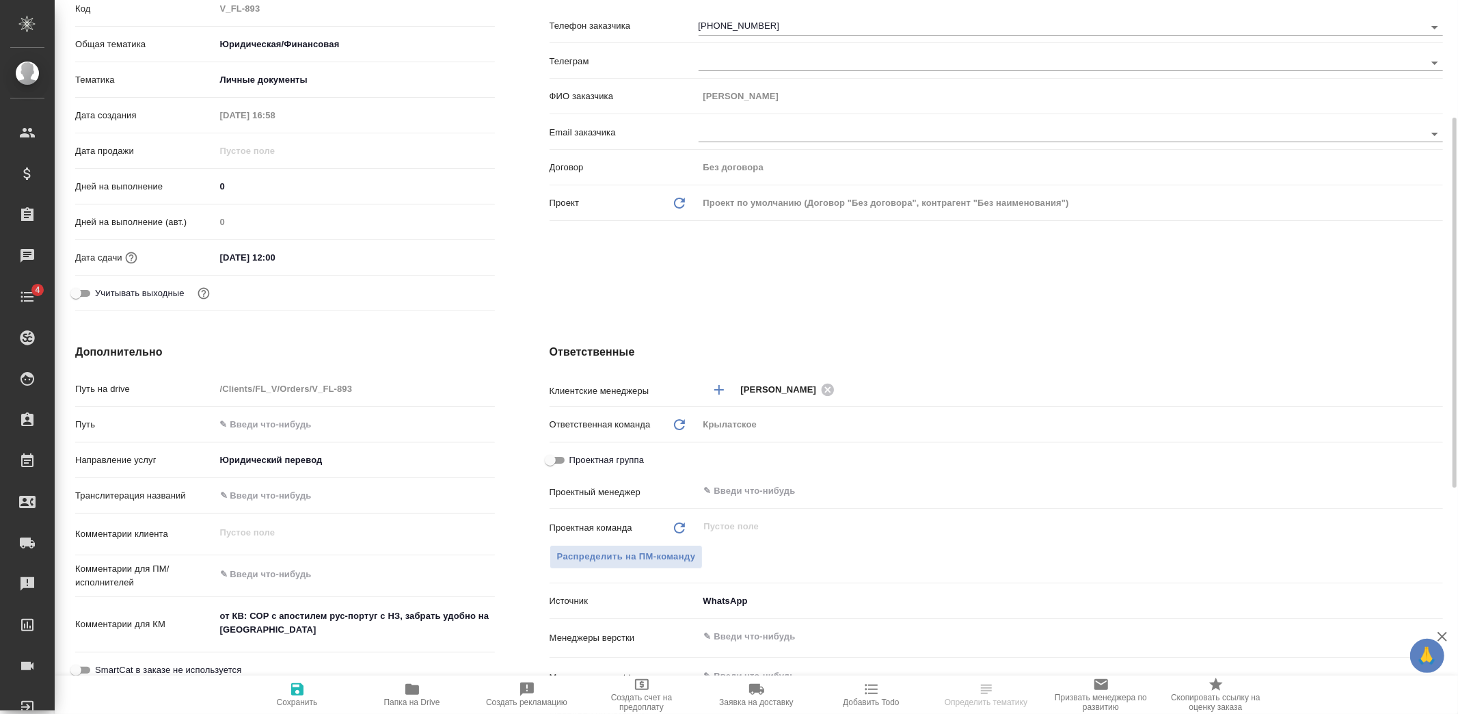
type textarea "x"
select select "RU"
type textarea "x"
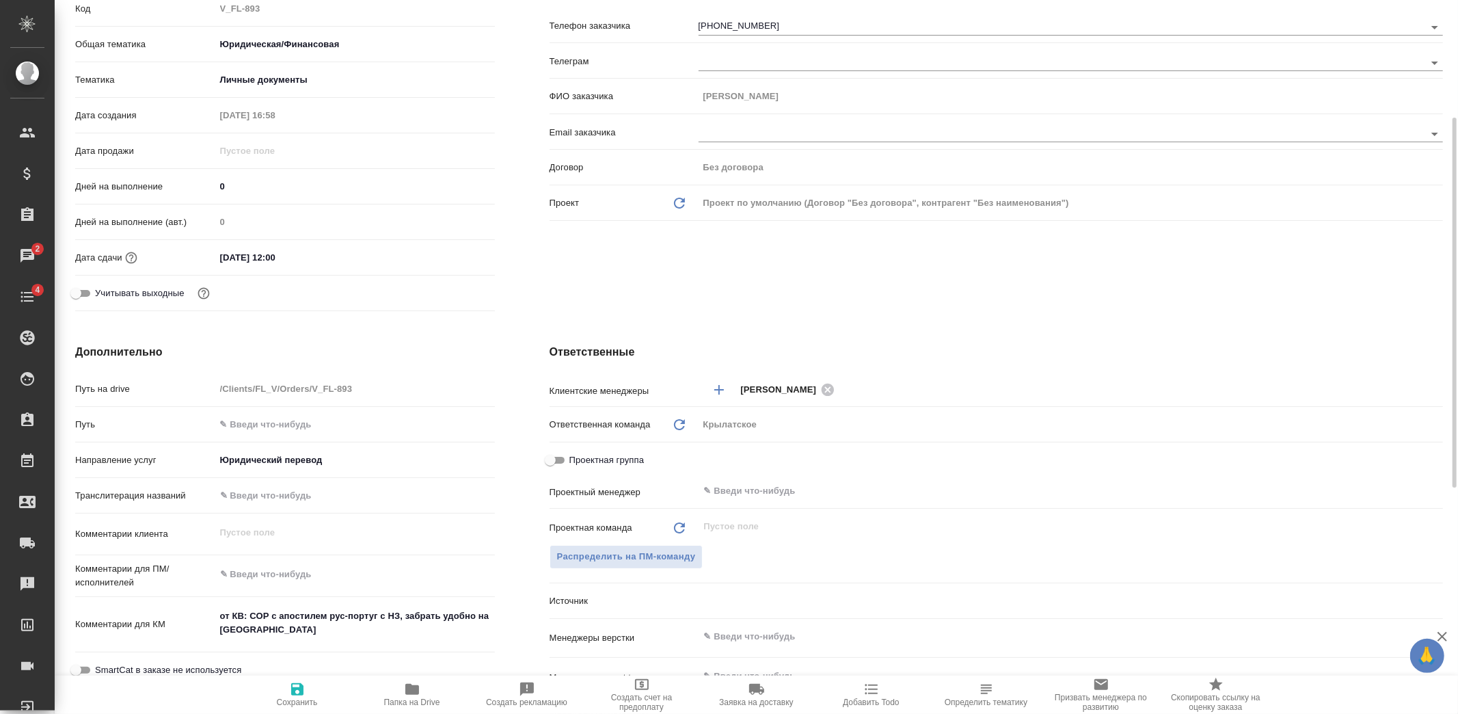
type textarea "x"
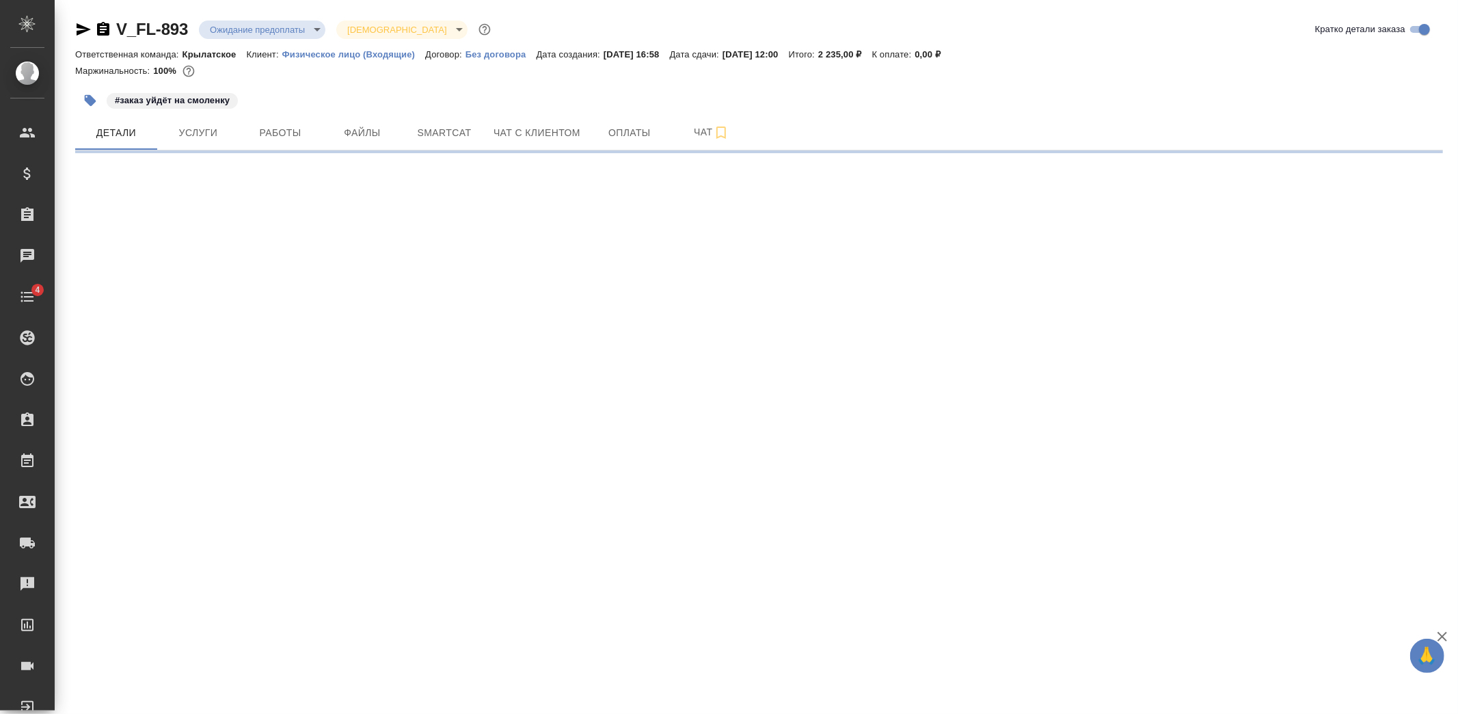
select select "RU"
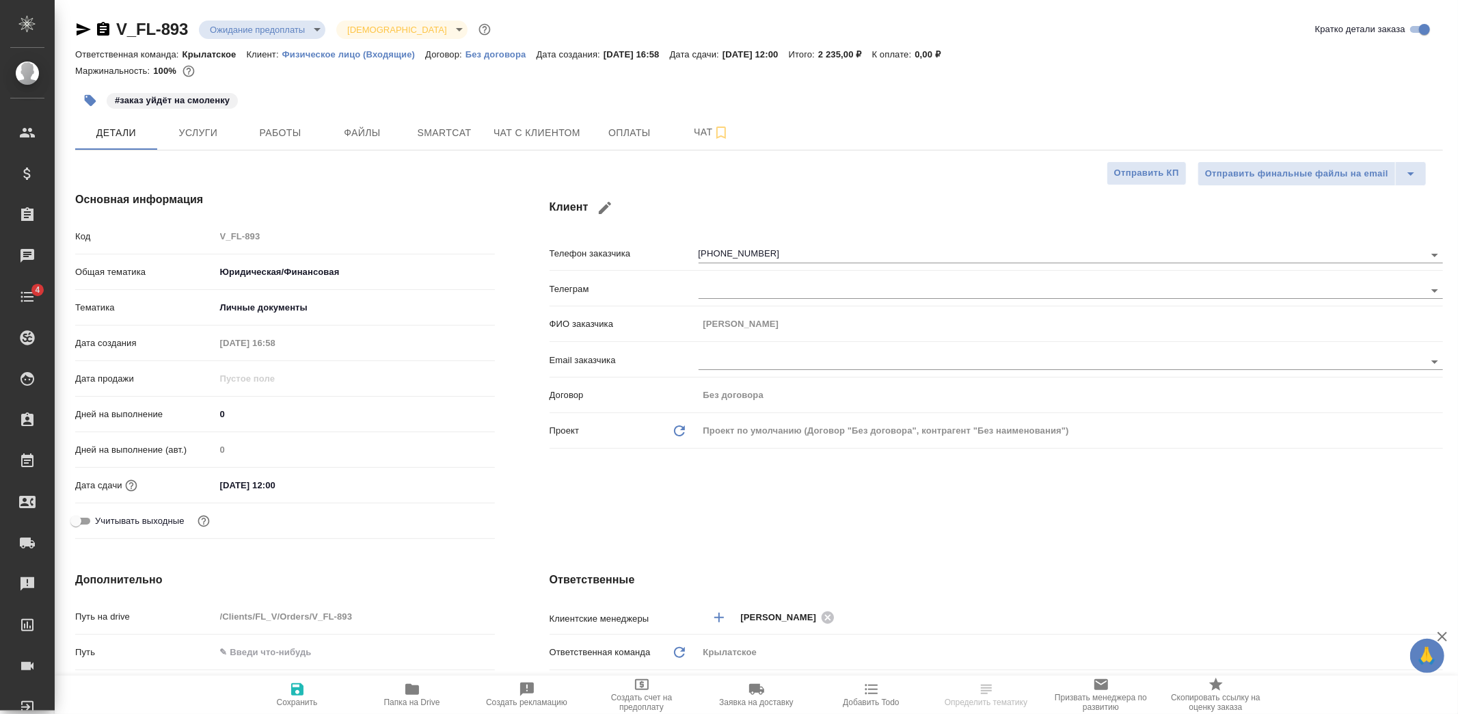
type textarea "x"
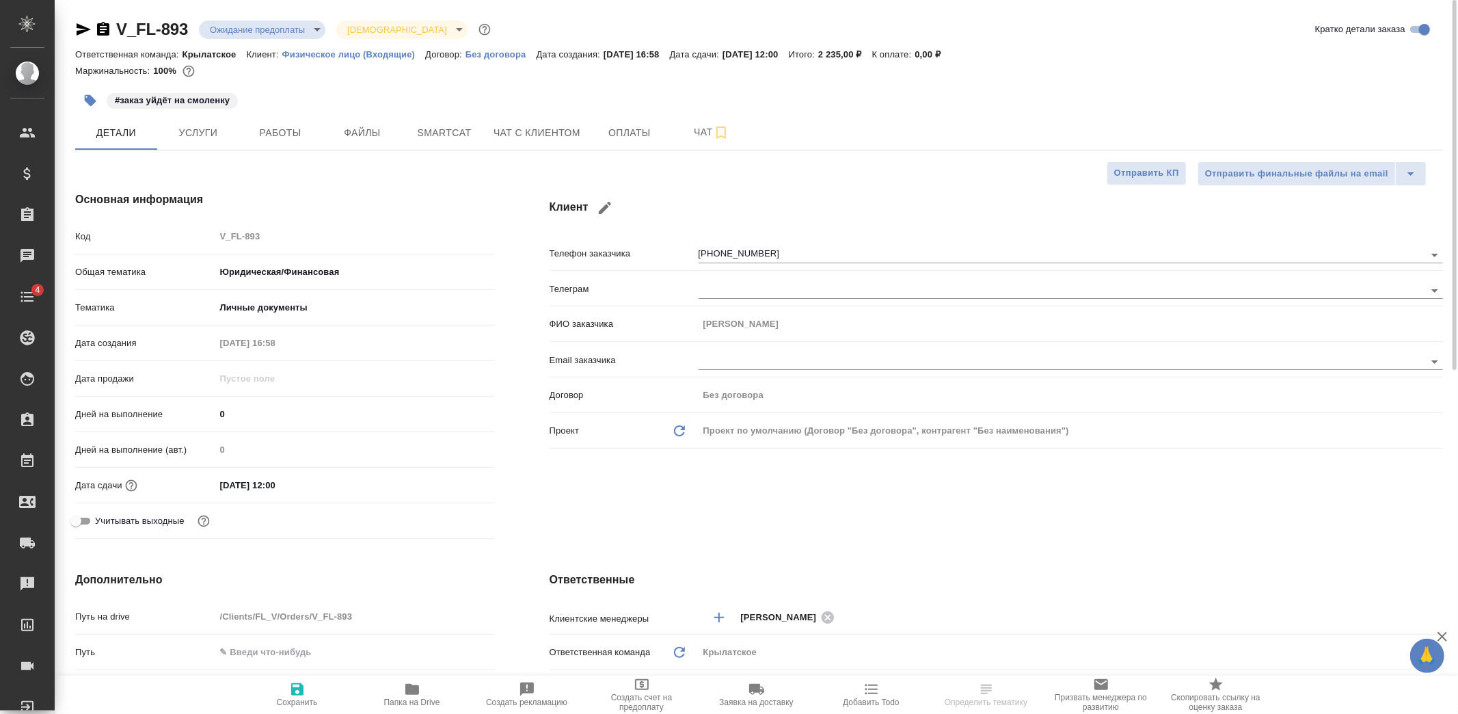
type textarea "x"
select select "RU"
type textarea "x"
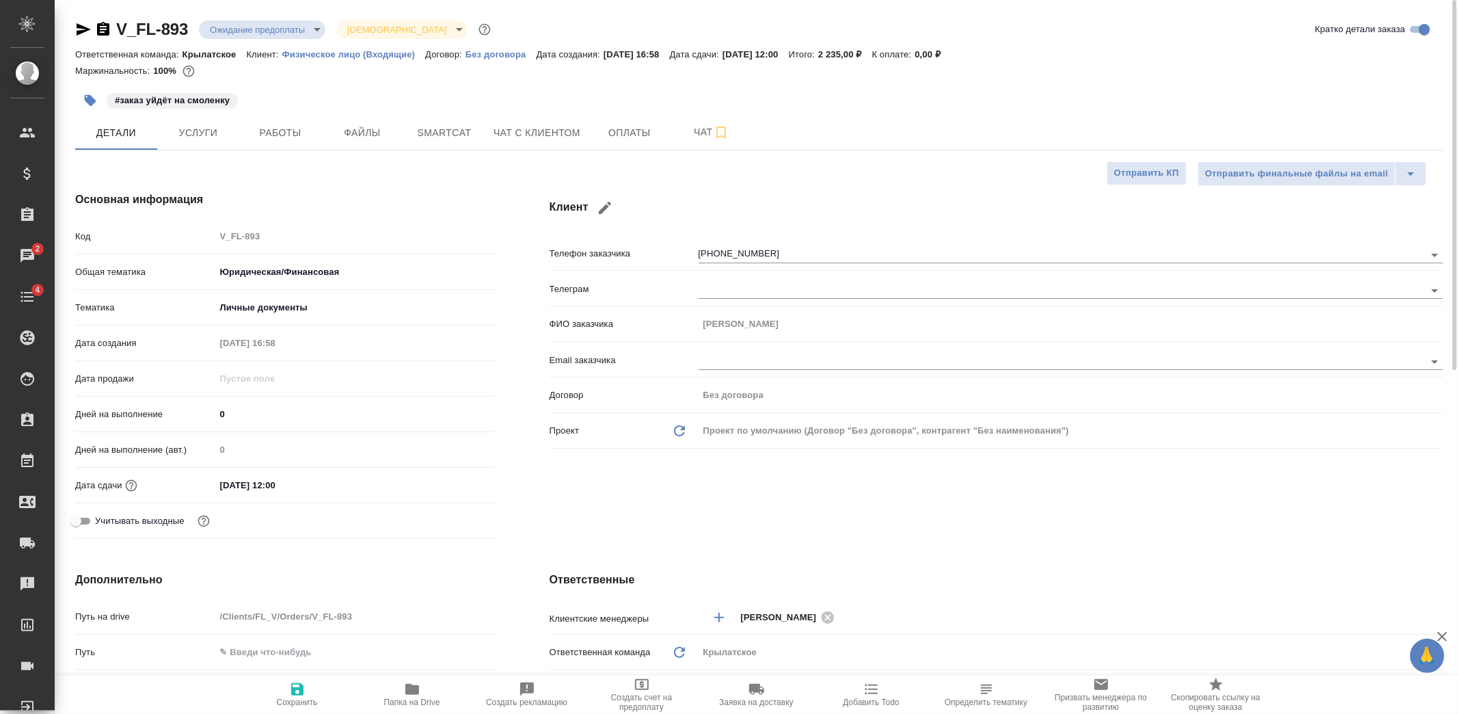
type textarea "x"
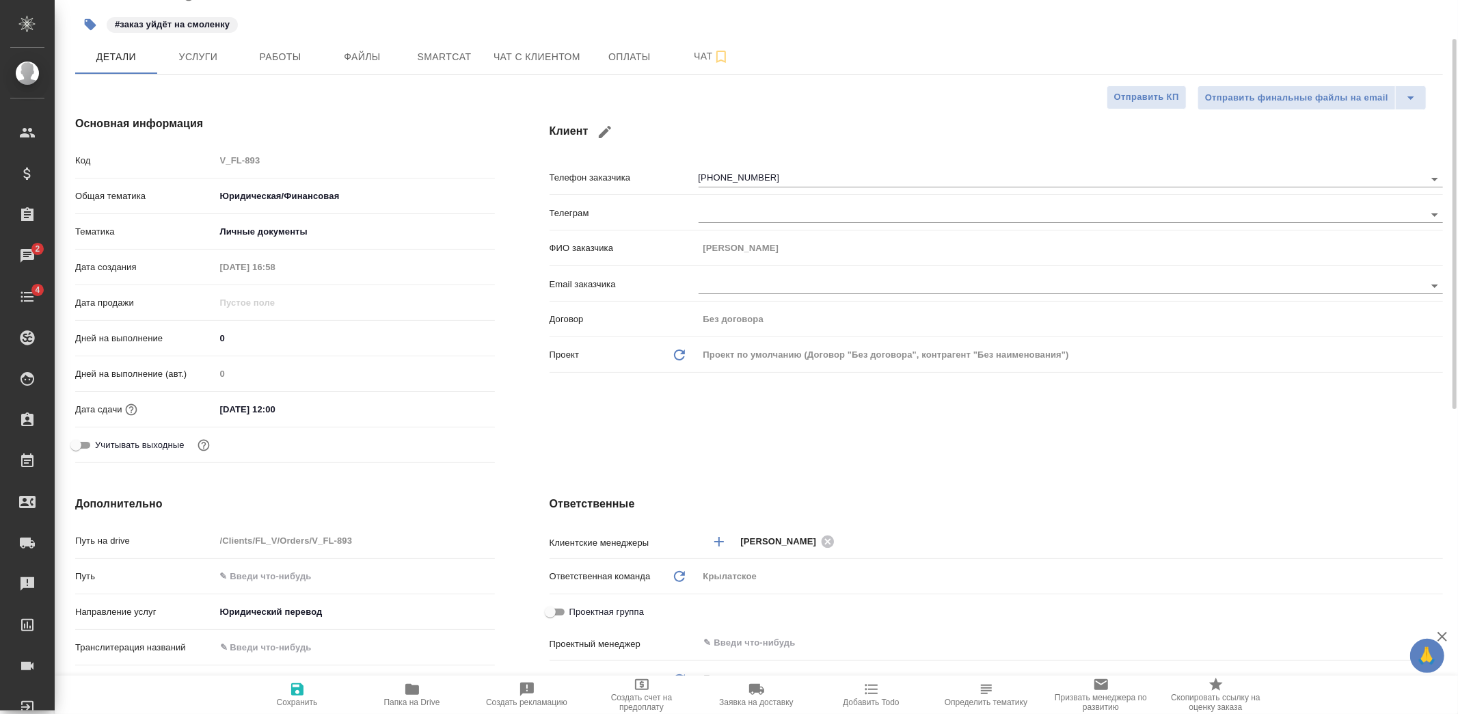
type textarea "x"
